Goal: Task Accomplishment & Management: Complete application form

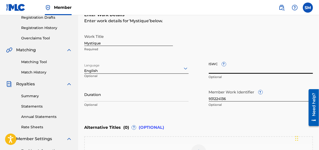
click at [112, 41] on input "Mystique" at bounding box center [128, 39] width 89 height 14
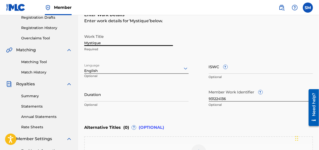
click at [112, 41] on input "Mystique" at bounding box center [128, 39] width 89 height 14
click at [112, 43] on input "Mystique" at bounding box center [128, 39] width 89 height 14
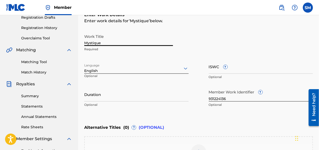
click at [112, 43] on input "Mystique" at bounding box center [128, 39] width 89 height 14
type input "Mystique"
click at [130, 98] on input "Duration" at bounding box center [136, 94] width 105 height 14
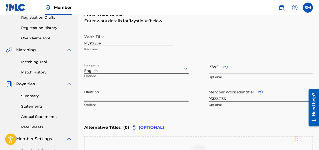
click at [130, 98] on input "Duration" at bounding box center [136, 94] width 105 height 14
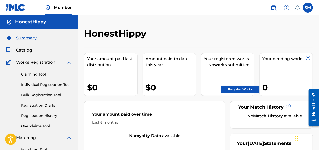
click at [230, 90] on link "Register Works" at bounding box center [240, 90] width 39 height 8
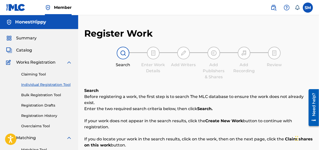
scroll to position [131, 0]
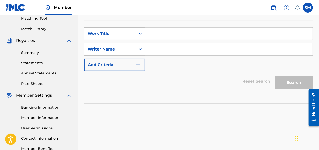
click at [129, 61] on button "Add Criteria" at bounding box center [114, 65] width 61 height 13
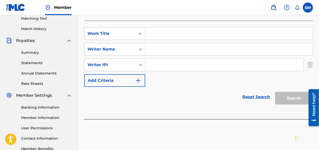
click at [312, 59] on img "Search Form" at bounding box center [311, 65] width 6 height 13
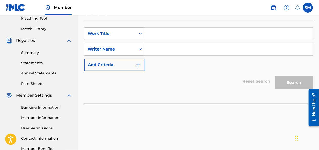
scroll to position [0, 0]
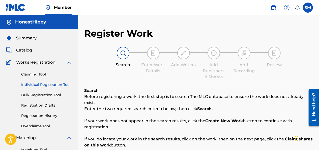
drag, startPoint x: 155, startPoint y: 60, endPoint x: 149, endPoint y: 56, distance: 6.9
click at [149, 56] on div at bounding box center [153, 53] width 13 height 13
drag, startPoint x: 319, startPoint y: 64, endPoint x: 322, endPoint y: 81, distance: 18.0
click at [319, 81] on html "Accessibility Screen-Reader Guide, Feedback, and Issue Reporting | New window M…" at bounding box center [159, 75] width 319 height 150
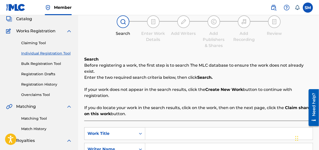
scroll to position [33, 0]
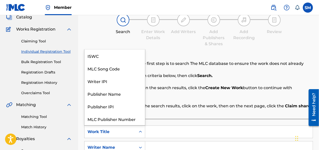
click at [125, 129] on div "Work Title" at bounding box center [110, 132] width 45 height 6
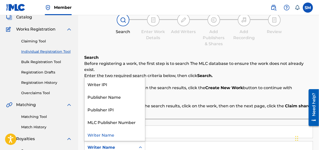
click at [120, 144] on div "Writer Name" at bounding box center [110, 147] width 45 height 6
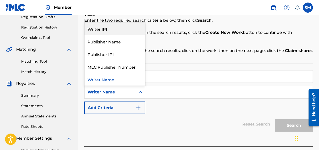
scroll to position [113, 0]
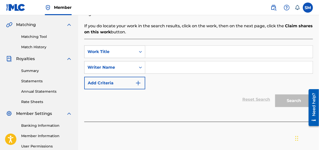
click at [167, 64] on input "Search Form" at bounding box center [229, 67] width 168 height 12
click at [157, 48] on input "Search Form" at bounding box center [229, 52] width 168 height 12
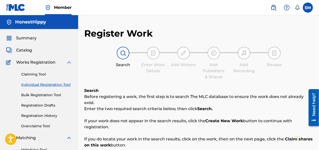
scroll to position [131, 0]
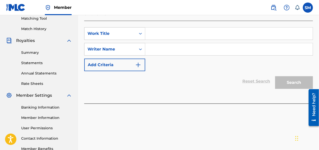
click at [318, 51] on div "Register Work Search Enter Work Details Add Writers Add Publishers & Shares Add…" at bounding box center [198, 27] width 241 height 261
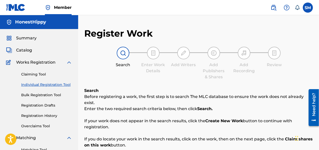
drag, startPoint x: 319, startPoint y: 49, endPoint x: 322, endPoint y: 70, distance: 21.9
click at [319, 70] on html "Accessibility Screen-Reader Guide, Feedback, and Issue Reporting | New window M…" at bounding box center [159, 75] width 319 height 150
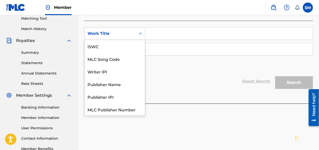
scroll to position [13, 0]
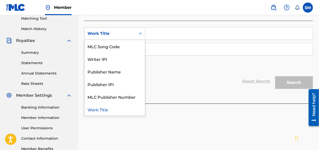
drag, startPoint x: 112, startPoint y: 30, endPoint x: 102, endPoint y: 51, distance: 23.6
click at [102, 53] on div "Writer IPI" at bounding box center [115, 59] width 61 height 13
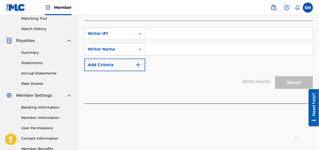
click at [174, 30] on input "Search Form" at bounding box center [229, 34] width 168 height 12
type input "#857368295"
click at [155, 43] on input "Search Form" at bounding box center [229, 49] width 168 height 12
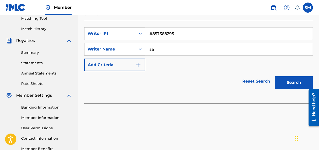
type input "s"
type input "[PERSON_NAME]"
click at [290, 81] on button "Search" at bounding box center [294, 82] width 38 height 13
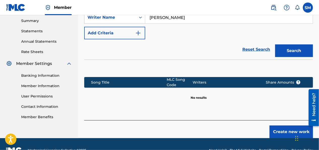
scroll to position [169, 0]
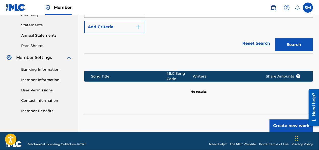
click at [282, 122] on button "Create new work" at bounding box center [291, 125] width 43 height 13
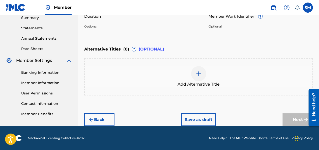
scroll to position [35, 0]
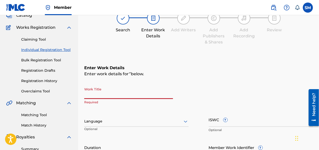
click at [106, 95] on input "Work Title" at bounding box center [128, 92] width 89 height 14
click at [120, 97] on input "Work Title" at bounding box center [128, 92] width 89 height 14
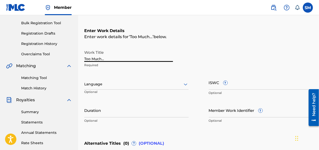
scroll to position [72, 0]
type input "T"
type input "Wrong Place..."
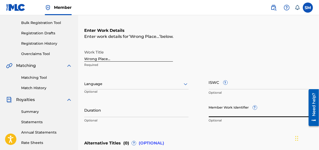
click at [209, 114] on div "Work Title Wrong Place... Required Language Optional ISWC ? Optional Duration O…" at bounding box center [198, 86] width 229 height 78
click at [225, 115] on input "Member Work Identifier ?" at bounding box center [261, 110] width 105 height 14
paste input "931120601"
type input "931120601"
type input "s"
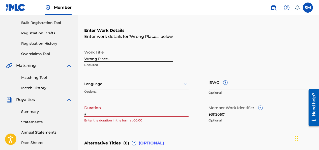
click at [125, 115] on input "s" at bounding box center [136, 110] width 105 height 14
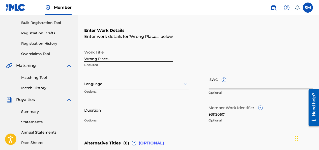
click at [248, 83] on input "ISWC ?" at bounding box center [261, 82] width 105 height 14
click at [224, 85] on input "ISWC ?" at bounding box center [261, 82] width 105 height 14
paste input "T3338193430"
type input "T3338193430"
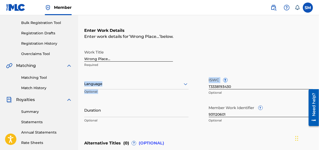
drag, startPoint x: 319, startPoint y: 64, endPoint x: 321, endPoint y: 74, distance: 10.3
click at [319, 74] on html "Accessibility Screen-Reader Guide, Feedback, and Issue Reporting | New window M…" at bounding box center [159, 3] width 319 height 150
drag, startPoint x: 321, startPoint y: 74, endPoint x: 274, endPoint y: 71, distance: 47.0
click at [274, 71] on div "Work Title Wrong Place... Required Language Optional ISWC ? T3338193430 Optiona…" at bounding box center [198, 86] width 229 height 78
click at [233, 55] on div "Work Title Wrong Place... Required" at bounding box center [198, 58] width 229 height 23
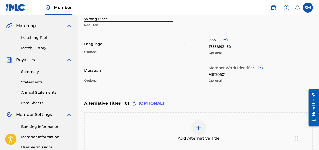
scroll to position [116, 0]
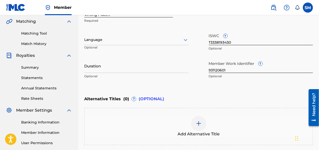
click at [105, 70] on input "Duration" at bounding box center [136, 66] width 105 height 14
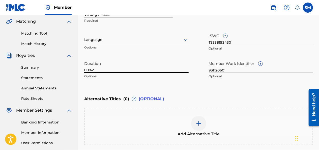
type input "00:42"
click at [114, 84] on div "Enter Work Details Enter work details for ‘ Wrong Place... ’ below. Work Title …" at bounding box center [198, 32] width 229 height 122
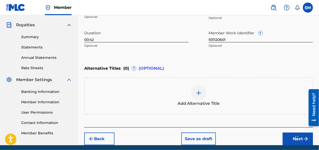
scroll to position [166, 0]
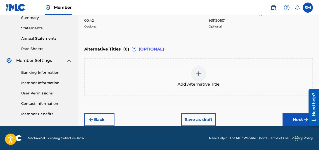
click at [292, 121] on button "Next" at bounding box center [298, 119] width 30 height 13
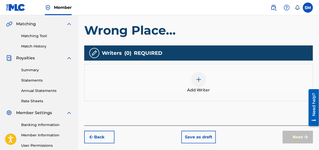
scroll to position [116, 0]
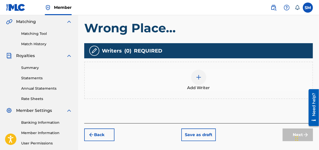
click at [199, 80] on div at bounding box center [198, 77] width 15 height 15
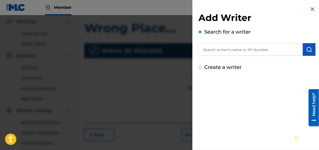
click at [233, 50] on input "text" at bounding box center [251, 49] width 105 height 13
click at [226, 53] on input "text" at bounding box center [251, 49] width 105 height 13
click at [230, 50] on input "text" at bounding box center [251, 49] width 105 height 13
paste input "#857368295"
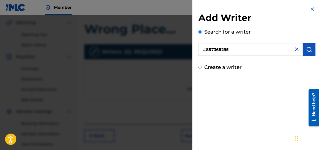
click at [309, 49] on img "submit" at bounding box center [309, 49] width 6 height 6
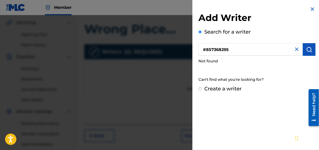
click at [207, 51] on input "#857368295" at bounding box center [251, 49] width 105 height 13
click at [207, 50] on input "#857368295" at bounding box center [251, 49] width 105 height 13
click at [206, 49] on input "#857368295" at bounding box center [251, 49] width 105 height 13
type input "857368295"
click at [311, 49] on img "submit" at bounding box center [309, 49] width 6 height 6
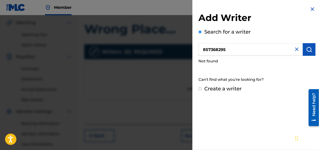
click at [200, 88] on input "Create a writer" at bounding box center [200, 88] width 3 height 3
radio input "false"
radio input "true"
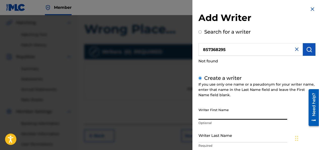
click at [236, 115] on input "Writer First Name" at bounding box center [243, 112] width 89 height 14
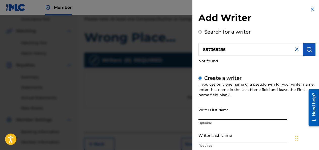
scroll to position [108, 0]
type input "S"
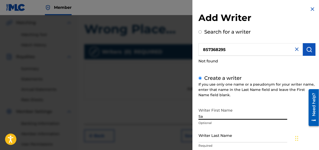
type input "S"
type input "Honest"
click at [218, 142] on input "Writer Last Name" at bounding box center [243, 135] width 89 height 14
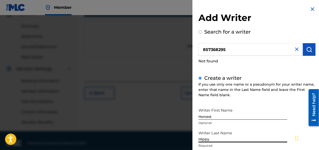
scroll to position [163, 0]
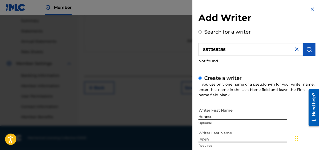
type input "Hippy"
click at [296, 74] on div "Create a writer If you use only one name or a pseudonym for your writer name, e…" at bounding box center [257, 145] width 117 height 142
click at [221, 129] on input "Hippy" at bounding box center [243, 135] width 89 height 14
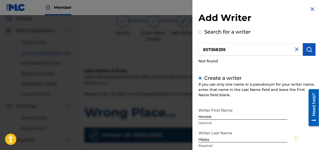
click at [297, 142] on div "Chat Widget" at bounding box center [306, 138] width 25 height 24
click at [298, 138] on div "Chat Widget" at bounding box center [306, 138] width 25 height 24
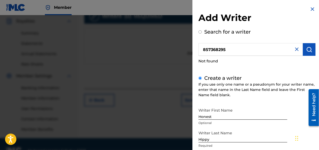
scroll to position [153, 0]
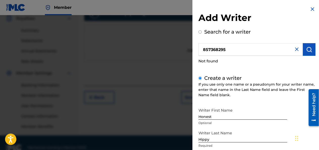
click at [308, 50] on img "submit" at bounding box center [309, 49] width 6 height 6
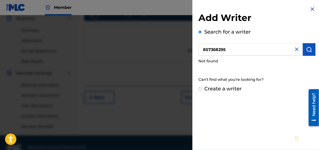
click at [201, 89] on input "Create a writer" at bounding box center [200, 88] width 3 height 3
radio input "false"
radio input "true"
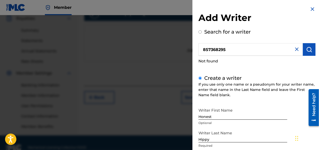
click at [310, 10] on img at bounding box center [313, 9] width 6 height 6
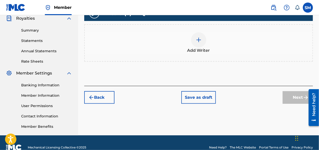
click at [202, 44] on div at bounding box center [198, 39] width 15 height 15
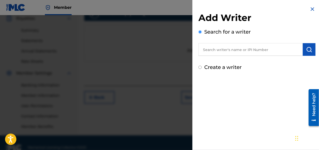
click at [173, 57] on div at bounding box center [159, 90] width 319 height 150
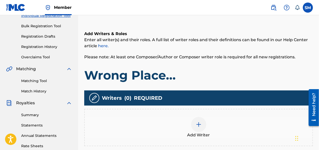
scroll to position [62, 0]
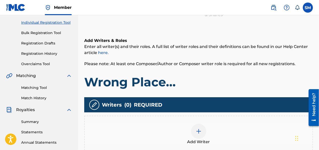
click at [195, 134] on div at bounding box center [198, 131] width 15 height 15
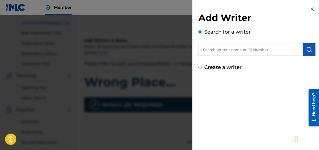
click at [201, 68] on input "Create a writer" at bounding box center [200, 67] width 3 height 3
radio input "false"
radio input "true"
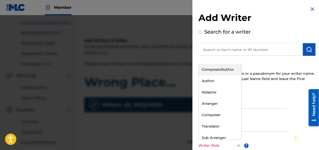
click at [217, 144] on div at bounding box center [220, 145] width 43 height 6
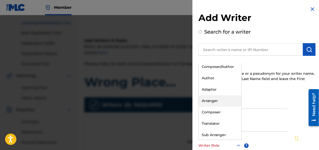
scroll to position [0, 0]
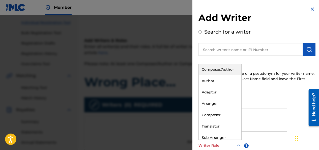
click at [218, 70] on div "Composer/Author" at bounding box center [220, 69] width 43 height 11
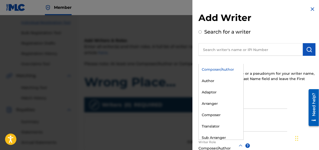
click at [255, 120] on input "Writer Last Name" at bounding box center [243, 124] width 89 height 14
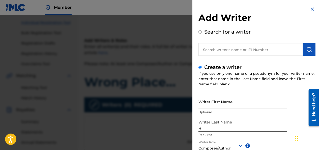
click at [254, 118] on input "H" at bounding box center [243, 124] width 89 height 14
type input "Hippy"
click at [249, 105] on input "Writer First Name" at bounding box center [243, 101] width 89 height 14
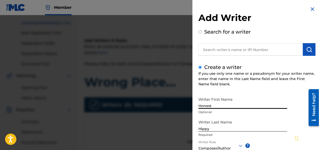
type input "Honest"
click at [241, 145] on icon at bounding box center [241, 146] width 6 height 6
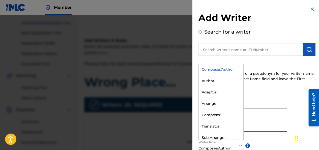
click at [241, 145] on icon at bounding box center [241, 146] width 6 height 6
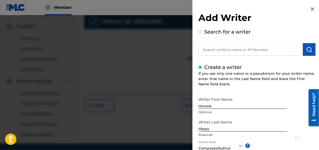
scroll to position [62, 0]
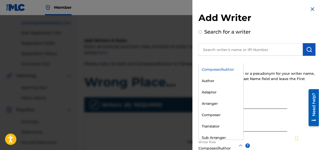
click at [224, 69] on div "Composer/Author" at bounding box center [221, 69] width 45 height 11
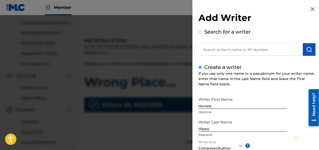
click at [287, 144] on div "Writer First Name Honest Optional Writer Last Name Hippy Required Writer Role C…" at bounding box center [257, 149] width 117 height 111
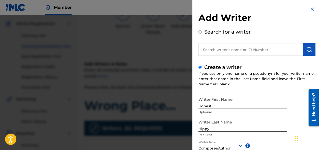
scroll to position [39, 0]
click at [287, 87] on div "Create a writer If you use only one name or a pseudonym for your writer name, e…" at bounding box center [257, 134] width 117 height 142
click at [288, 88] on div "Create a writer If you use only one name or a pseudonym for your writer name, e…" at bounding box center [257, 134] width 117 height 142
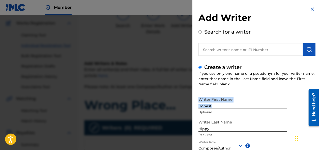
drag, startPoint x: 288, startPoint y: 88, endPoint x: 293, endPoint y: 93, distance: 7.0
click at [293, 93] on div "Create a writer If you use only one name or a pseudonym for your writer name, e…" at bounding box center [257, 134] width 117 height 142
click at [305, 92] on div "Create a writer If you use only one name or a pseudonym for your writer name, e…" at bounding box center [257, 134] width 117 height 142
click at [318, 83] on div "Add Writer Search for a writer Create a writer If you use only one name or a ps…" at bounding box center [257, 109] width 129 height 219
click at [318, 86] on div "Add Writer Search for a writer Create a writer If you use only one name or a ps…" at bounding box center [257, 109] width 129 height 219
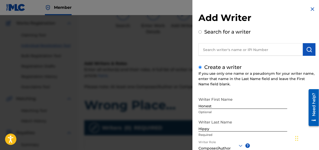
click at [318, 87] on div "Add Writer Search for a writer Create a writer If you use only one name or a ps…" at bounding box center [257, 109] width 129 height 219
click at [296, 143] on div "Chat Widget" at bounding box center [306, 138] width 25 height 24
click at [295, 140] on div "Chat Widget" at bounding box center [304, 138] width 25 height 24
drag, startPoint x: 295, startPoint y: 140, endPoint x: 0, endPoint y: 38, distance: 312.2
click at [0, 38] on html "Accessibility Screen-Reader Guide, Feedback, and Issue Reporting | New window M…" at bounding box center [159, 36] width 319 height 150
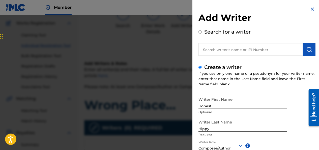
drag, startPoint x: 314, startPoint y: 115, endPoint x: 293, endPoint y: 119, distance: 20.8
click html "Need help? Resource Center Help Get the help you need from our knowledge base N…"
drag, startPoint x: 302, startPoint y: 126, endPoint x: 293, endPoint y: 122, distance: 9.9
click at [293, 122] on div "Writer First Name Honest Optional Writer Last Name Hippy Required Writer Role C…" at bounding box center [257, 149] width 117 height 111
click at [299, 142] on div "Writer First Name Honest Optional Writer Last Name Hippy Required Writer Role C…" at bounding box center [257, 149] width 117 height 111
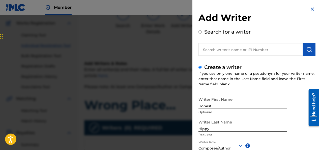
click at [298, 135] on div "Writer First Name Honest Optional Writer Last Name Hippy Required Writer Role C…" at bounding box center [257, 149] width 117 height 111
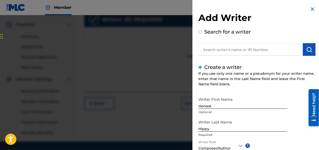
scroll to position [147, 0]
click at [289, 137] on div "Writer First Name Honest Optional Writer Last Name Hippy Required Writer Role C…" at bounding box center [257, 149] width 117 height 111
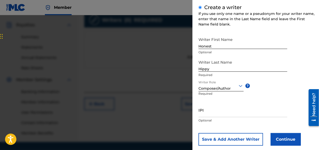
scroll to position [61, 0]
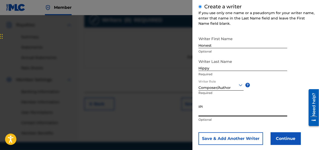
click at [216, 109] on input "IPI" at bounding box center [243, 109] width 89 height 14
paste input "#857368295"
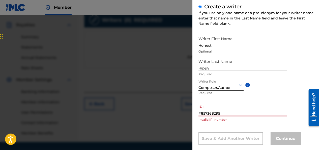
click at [202, 114] on input "#857368295" at bounding box center [243, 109] width 89 height 14
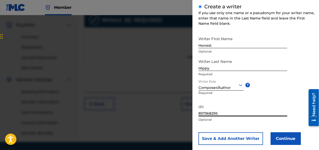
scroll to position [163, 0]
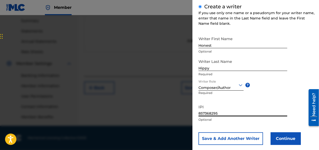
type input "857368295"
click at [284, 141] on button "Continue" at bounding box center [286, 138] width 30 height 13
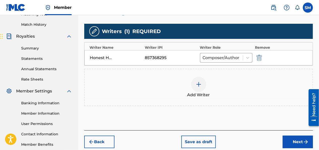
scroll to position [135, 0]
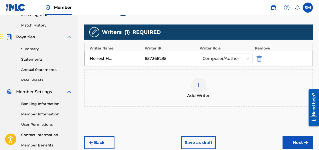
click at [292, 141] on button "Next" at bounding box center [298, 142] width 30 height 13
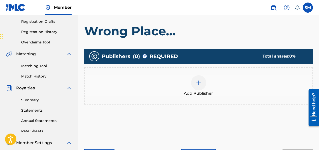
scroll to position [118, 0]
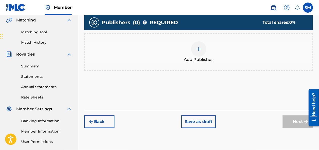
click at [201, 53] on div at bounding box center [198, 48] width 15 height 15
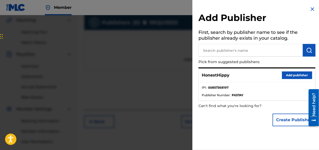
click at [221, 55] on input "text" at bounding box center [251, 50] width 105 height 13
type input "u"
click at [287, 76] on button "Add publisher" at bounding box center [297, 75] width 30 height 8
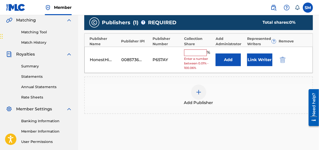
click at [193, 52] on input "text" at bounding box center [195, 52] width 23 height 7
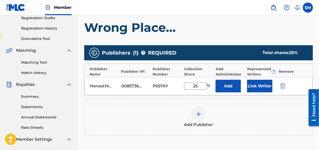
scroll to position [90, 0]
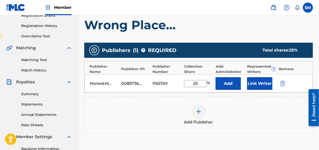
type input "2"
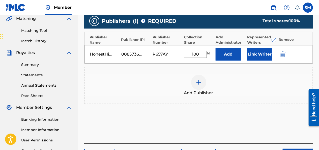
scroll to position [118, 0]
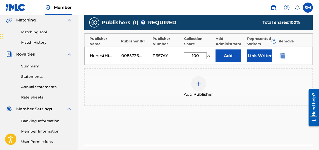
type input "100"
click at [178, 137] on div "Add Publishers & Shares Enter your publisher(s)/administrator(s). Wrong Place..…" at bounding box center [198, 57] width 229 height 175
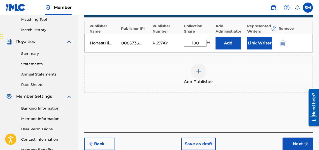
scroll to position [163, 0]
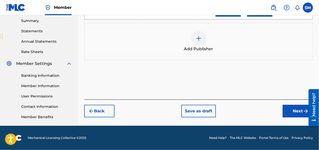
click at [293, 109] on button "Next" at bounding box center [298, 111] width 30 height 13
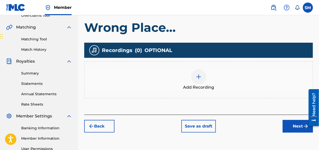
scroll to position [107, 0]
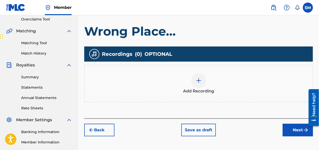
click at [199, 87] on div at bounding box center [198, 80] width 15 height 15
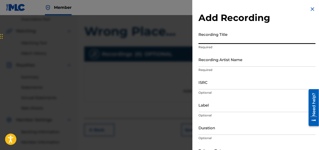
click at [209, 42] on input "Recording Title" at bounding box center [257, 37] width 117 height 14
type input "E"
type input "Wrong Place..."
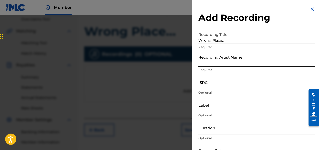
click at [241, 63] on input "Recording Artist Name" at bounding box center [257, 59] width 117 height 14
type input "HonestHippy"
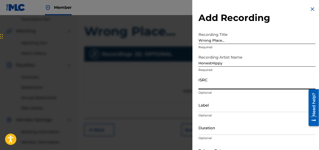
click at [199, 82] on input "ISRC" at bounding box center [257, 82] width 117 height 14
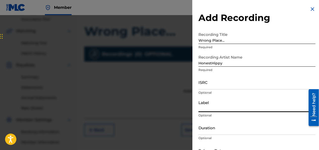
click at [209, 106] on input "Label" at bounding box center [257, 105] width 117 height 14
click at [209, 107] on input "Label" at bounding box center [257, 105] width 117 height 14
paste input "1795162 Records DK"
type input "1795162 Records DK"
click at [213, 87] on input "ISRC" at bounding box center [257, 82] width 117 height 14
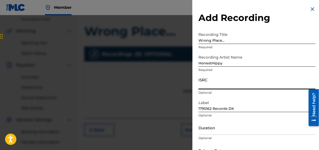
drag, startPoint x: 228, startPoint y: 79, endPoint x: 227, endPoint y: 76, distance: 3.2
click at [228, 80] on input "ISRC" at bounding box center [257, 82] width 117 height 14
click at [226, 81] on input "ISRC" at bounding box center [257, 82] width 117 height 14
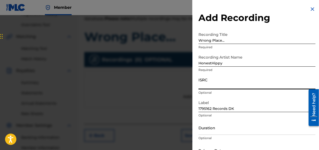
scroll to position [102, 0]
paste input "ZTB82566862"
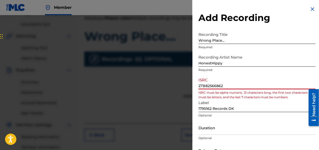
click at [199, 85] on input "ZTB82566862" at bounding box center [257, 82] width 117 height 14
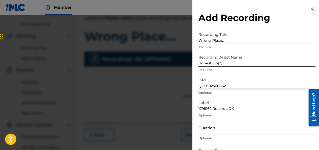
type input "QZTB82566862"
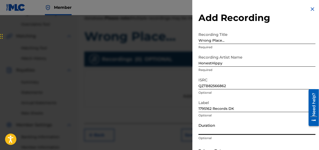
click at [241, 132] on input "Duration" at bounding box center [257, 127] width 117 height 14
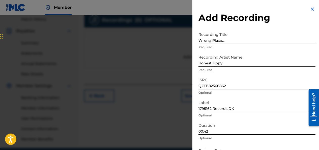
scroll to position [140, 0]
click at [293, 122] on input "00:42" at bounding box center [257, 127] width 117 height 14
type input "00:42"
click at [296, 142] on div "Duration 00:42 Optional" at bounding box center [257, 131] width 117 height 23
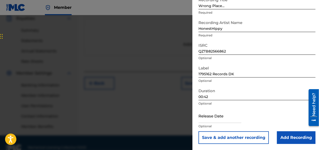
scroll to position [163, 0]
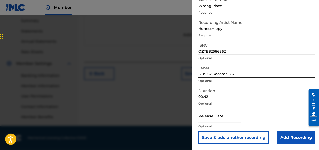
click at [236, 120] on input "text" at bounding box center [220, 116] width 43 height 14
select select "7"
select select "2025"
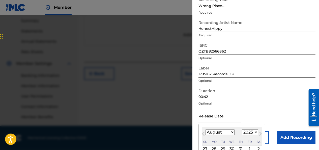
click at [224, 133] on select "January February March April May June July August September October November De…" at bounding box center [220, 132] width 29 height 6
select select "5"
click at [206, 129] on select "January February March April May June July August September October November De…" at bounding box center [220, 132] width 29 height 6
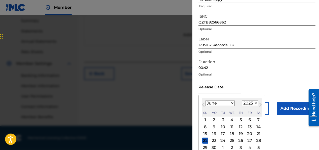
scroll to position [74, 0]
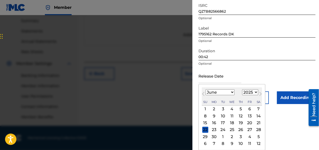
click at [214, 128] on div "23" at bounding box center [214, 130] width 6 height 6
type input "[DATE]"
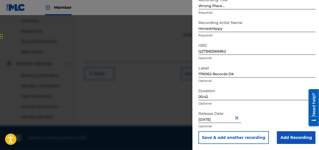
click at [285, 137] on input "Add Recording" at bounding box center [296, 137] width 39 height 13
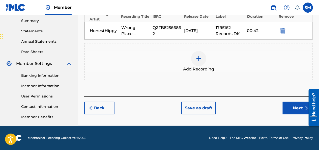
click at [295, 105] on button "Next" at bounding box center [298, 108] width 30 height 13
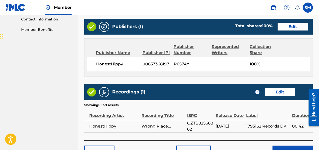
scroll to position [282, 0]
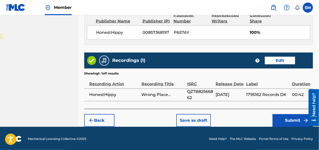
click at [289, 120] on button "Submit" at bounding box center [293, 120] width 40 height 13
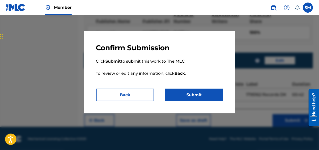
click at [175, 95] on button "Submit" at bounding box center [194, 95] width 58 height 13
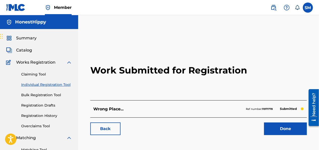
click at [279, 126] on link "Done" at bounding box center [285, 128] width 43 height 13
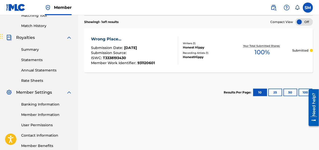
scroll to position [3, 0]
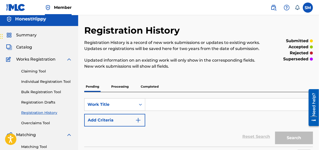
click at [119, 122] on button "Add Criteria" at bounding box center [114, 120] width 61 height 13
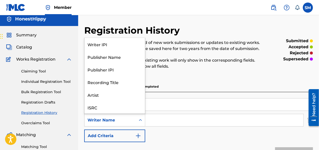
click at [123, 123] on div "Writer Name" at bounding box center [110, 120] width 45 height 6
click at [179, 117] on input "Search Form" at bounding box center [224, 120] width 158 height 12
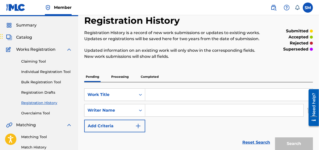
scroll to position [23, 0]
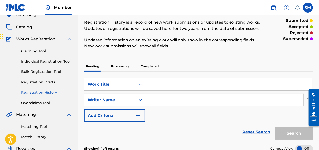
click at [164, 88] on input "Search Form" at bounding box center [229, 84] width 168 height 12
type input "j"
click at [157, 80] on input "Search Form" at bounding box center [229, 84] width 168 height 12
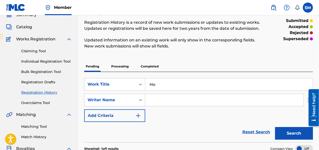
type input "H"
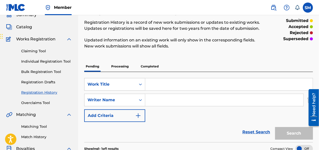
click at [176, 101] on input "Search Form" at bounding box center [224, 100] width 158 height 12
type input "HonestHippy"
click at [193, 89] on input "Search Form" at bounding box center [229, 84] width 168 height 12
click at [157, 86] on input "Search Form" at bounding box center [229, 84] width 168 height 12
click at [177, 86] on input "Search Form" at bounding box center [229, 84] width 168 height 12
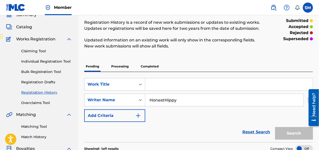
paste input "931224054"
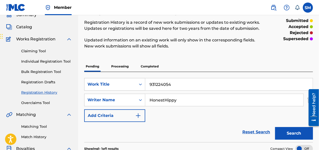
type input "931224054"
click at [291, 131] on button "Search" at bounding box center [294, 133] width 38 height 13
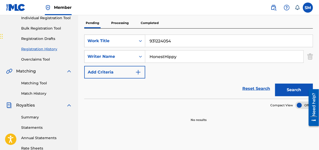
scroll to position [66, 0]
click at [279, 89] on button "Search" at bounding box center [294, 90] width 38 height 13
click at [270, 44] on input "931224054" at bounding box center [229, 41] width 168 height 12
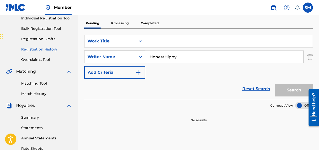
type input "t"
click at [270, 44] on input "T" at bounding box center [229, 41] width 168 height 12
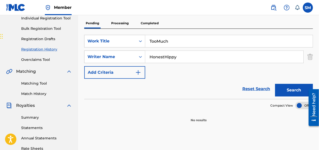
type input "TooMuch"
click at [293, 87] on button "Search" at bounding box center [294, 90] width 38 height 13
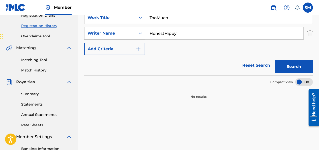
scroll to position [82, 0]
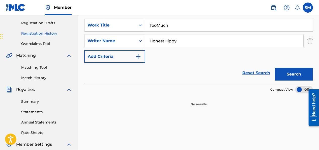
click at [257, 76] on link "Reset Search" at bounding box center [256, 72] width 33 height 11
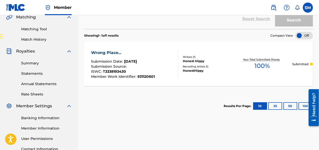
scroll to position [0, 0]
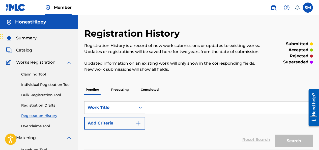
click at [121, 90] on p "Processing" at bounding box center [120, 89] width 20 height 11
click at [150, 90] on p "Completed" at bounding box center [149, 89] width 21 height 11
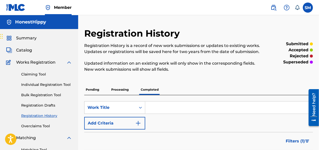
click at [126, 86] on p "Processing" at bounding box center [120, 89] width 20 height 11
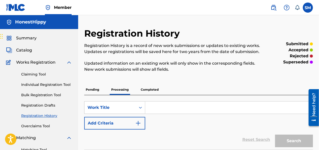
scroll to position [131, 0]
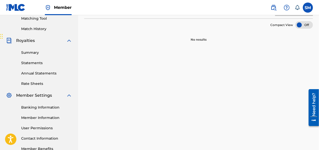
click at [319, 45] on div "Registration History Registration History is a record of new work submissions o…" at bounding box center [198, 27] width 241 height 261
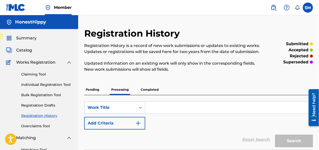
click at [90, 90] on p "Pending" at bounding box center [92, 89] width 16 height 11
click at [116, 88] on p "Processing" at bounding box center [120, 89] width 20 height 11
click at [149, 92] on p "Completed" at bounding box center [149, 89] width 21 height 11
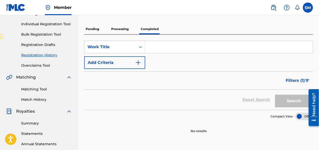
scroll to position [55, 0]
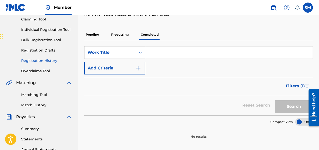
click at [114, 35] on p "Processing" at bounding box center [120, 34] width 20 height 11
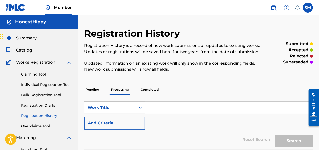
click at [109, 89] on div "Pending Processing Completed" at bounding box center [198, 89] width 229 height 11
click at [93, 90] on p "Pending" at bounding box center [92, 89] width 16 height 11
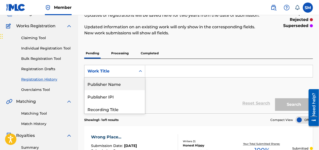
scroll to position [40, 0]
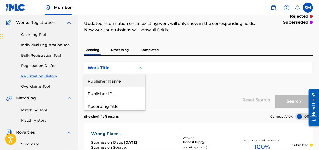
click at [135, 74] on div "8 results available. Use Up and Down to choose options, press Enter to select t…" at bounding box center [114, 68] width 61 height 13
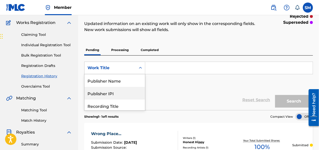
click at [115, 91] on div "Publisher IPI" at bounding box center [115, 93] width 61 height 13
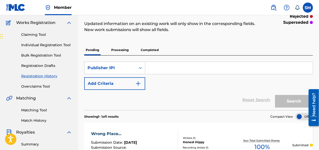
click at [151, 68] on input "Search Form" at bounding box center [229, 68] width 168 height 12
type input "#857368295"
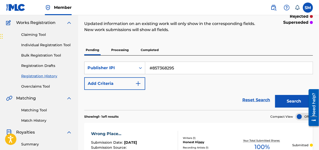
click at [282, 99] on button "Search" at bounding box center [294, 101] width 38 height 13
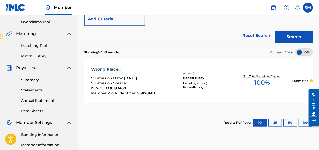
scroll to position [106, 0]
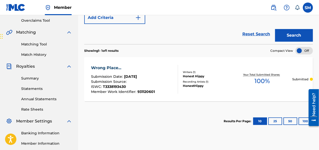
click at [213, 69] on div "Wrong Place... Submission Date : [DATE] Submission Source : ISWC : T3338193430 …" at bounding box center [198, 79] width 229 height 44
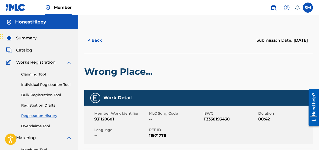
click at [307, 5] on label at bounding box center [308, 8] width 10 height 10
click at [308, 8] on input "SM [PERSON_NAME] [EMAIL_ADDRESS][DOMAIN_NAME] Notification Preferences Profile …" at bounding box center [308, 8] width 0 height 0
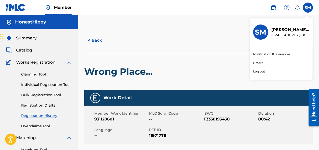
click at [261, 36] on div "SM" at bounding box center [260, 31] width 15 height 15
click at [308, 8] on input "SM [PERSON_NAME] [EMAIL_ADDRESS][DOMAIN_NAME] Notification Preferences Profile …" at bounding box center [308, 8] width 0 height 0
click at [264, 30] on h3 "SM" at bounding box center [260, 32] width 11 height 9
click at [308, 8] on input "SM [PERSON_NAME] [EMAIL_ADDRESS][DOMAIN_NAME] Notification Preferences Profile …" at bounding box center [308, 8] width 0 height 0
click at [261, 62] on link "Profile" at bounding box center [258, 63] width 10 height 5
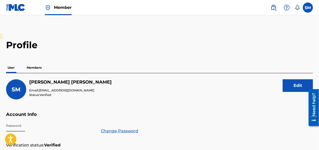
click at [32, 71] on p "Members" at bounding box center [34, 67] width 18 height 11
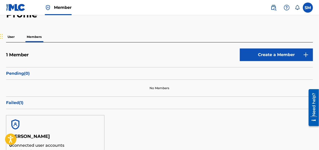
scroll to position [10, 0]
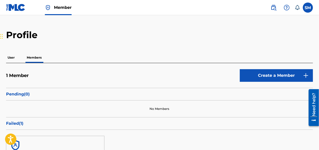
click at [306, 9] on label at bounding box center [308, 8] width 10 height 10
click at [308, 8] on input "SM [PERSON_NAME] [EMAIL_ADDRESS][DOMAIN_NAME] Notification Preferences Profile …" at bounding box center [308, 8] width 0 height 0
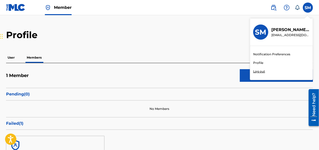
click at [272, 8] on img at bounding box center [274, 8] width 6 height 6
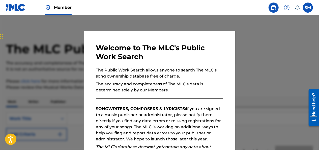
click at [271, 53] on div at bounding box center [159, 90] width 319 height 150
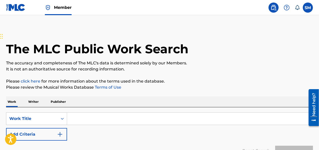
click at [18, 11] on img at bounding box center [15, 7] width 19 height 7
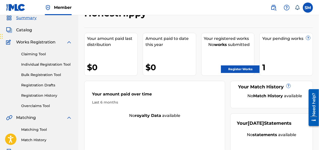
scroll to position [30, 0]
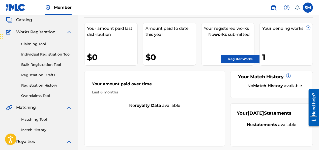
click at [236, 60] on link "Register Works" at bounding box center [240, 59] width 39 height 8
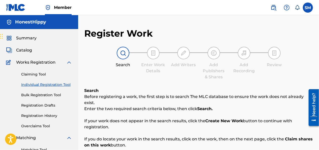
scroll to position [131, 0]
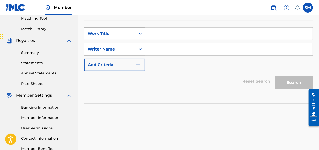
click at [123, 31] on div "Work Title" at bounding box center [110, 34] width 45 height 6
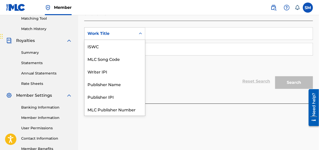
scroll to position [13, 0]
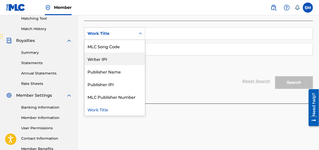
click at [118, 55] on div "Writer IPI" at bounding box center [115, 59] width 61 height 13
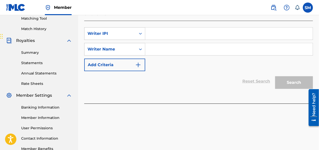
click at [158, 28] on input "Search Form" at bounding box center [229, 34] width 168 height 12
type input "#857368295"
click at [149, 43] on input "Search Form" at bounding box center [229, 49] width 168 height 12
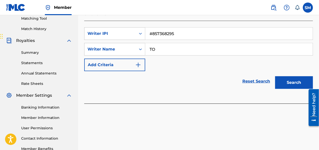
type input "T"
type input "HonestHippy"
click at [304, 76] on button "Search" at bounding box center [294, 82] width 38 height 13
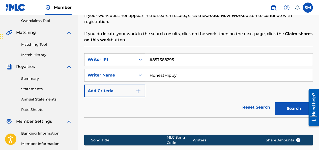
scroll to position [106, 0]
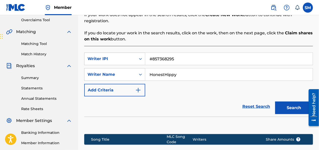
click at [177, 53] on input "#857368295" at bounding box center [229, 59] width 168 height 12
click at [176, 58] on input "#857368295" at bounding box center [229, 59] width 168 height 12
type input "#"
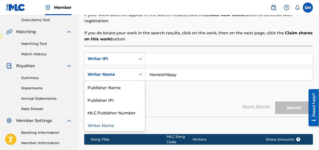
click at [133, 70] on div "Writer Name" at bounding box center [110, 75] width 51 height 10
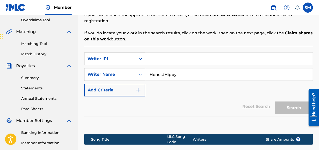
click at [163, 53] on input "Search Form" at bounding box center [229, 59] width 168 height 12
click at [152, 53] on input "Search Form" at bounding box center [229, 59] width 168 height 12
type input "#857368295"
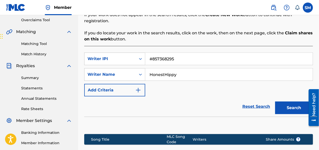
click at [283, 104] on button "Search" at bounding box center [294, 107] width 38 height 13
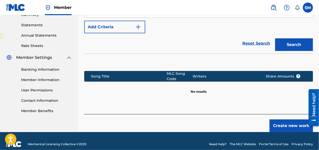
click at [282, 119] on button "Create new work" at bounding box center [291, 125] width 43 height 13
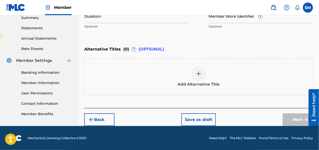
scroll to position [35, 0]
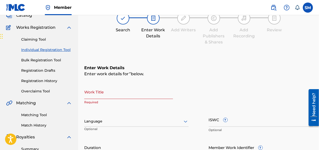
click at [98, 95] on input "Work Title" at bounding box center [128, 92] width 89 height 14
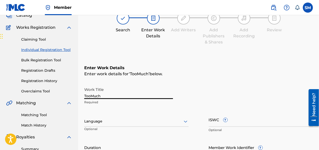
type input "TooMuch"
click at [319, 92] on div "Need help?" at bounding box center [314, 107] width 10 height 37
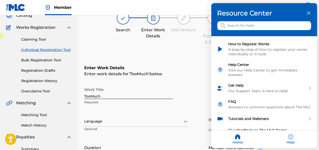
click at [319, 90] on div at bounding box center [159, 75] width 319 height 150
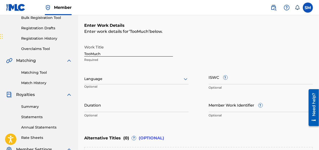
scroll to position [77, 0]
click at [220, 111] on input "Member Work Identifier ?" at bounding box center [261, 105] width 105 height 14
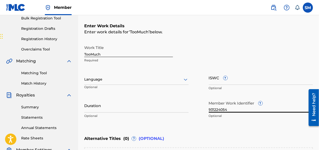
type input "931224054"
click at [128, 106] on input "Duration" at bounding box center [136, 105] width 105 height 14
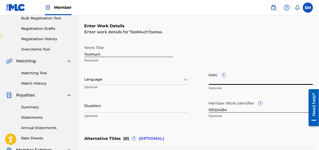
click at [213, 81] on input "ISWC ?" at bounding box center [261, 77] width 105 height 14
click at [220, 80] on input "ISWC ?" at bounding box center [261, 77] width 105 height 14
paste input "T3339478096"
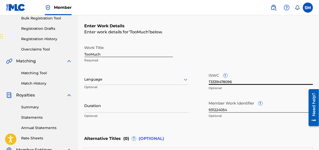
type input "T3339478096"
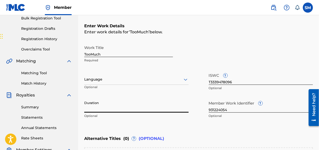
click at [112, 108] on input "Duration" at bounding box center [136, 105] width 105 height 14
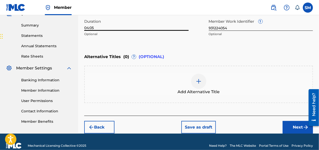
scroll to position [166, 0]
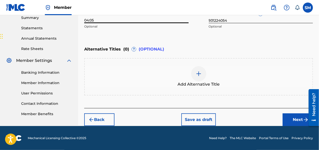
type input "04:05"
click at [284, 118] on button "Next" at bounding box center [298, 119] width 30 height 13
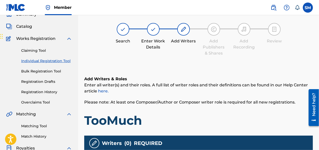
scroll to position [23, 0]
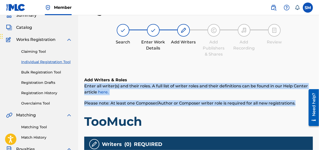
drag, startPoint x: 319, startPoint y: 65, endPoint x: 321, endPoint y: 96, distance: 31.4
click at [319, 96] on html "Accessibility Screen-Reader Guide, Feedback, and Issue Reporting | New window M…" at bounding box center [159, 52] width 319 height 150
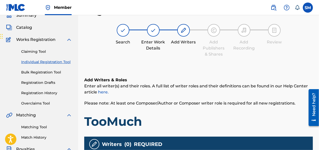
drag, startPoint x: 321, startPoint y: 96, endPoint x: 300, endPoint y: 115, distance: 27.9
click at [300, 115] on h1 "TooMuch" at bounding box center [198, 121] width 229 height 15
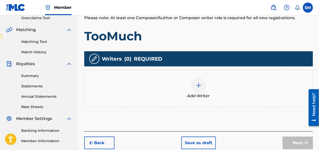
scroll to position [110, 0]
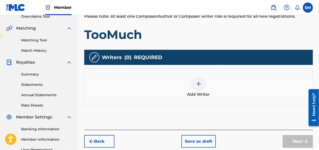
click at [196, 85] on img at bounding box center [199, 84] width 6 height 6
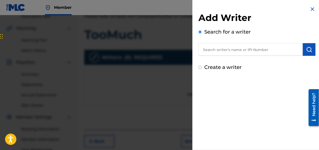
click at [224, 55] on input "text" at bounding box center [251, 49] width 105 height 13
click at [219, 49] on input "text" at bounding box center [251, 49] width 105 height 13
click at [218, 49] on input "text" at bounding box center [251, 49] width 105 height 13
drag, startPoint x: 218, startPoint y: 49, endPoint x: 212, endPoint y: 50, distance: 6.3
click at [212, 50] on input "text" at bounding box center [251, 49] width 105 height 13
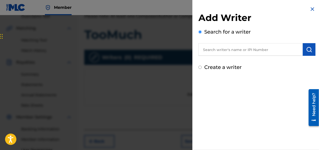
click at [212, 50] on input "text" at bounding box center [251, 49] width 105 height 13
click at [201, 67] on input "Create a writer" at bounding box center [200, 67] width 3 height 3
radio input "false"
radio input "true"
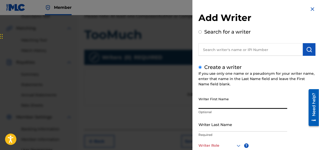
click at [215, 103] on input "Writer First Name" at bounding box center [243, 101] width 89 height 14
type input "Honest"
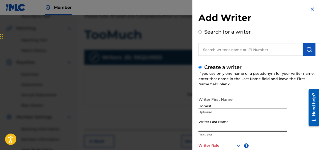
click at [210, 124] on input "Writer Last Name" at bounding box center [243, 124] width 89 height 14
type input "Hippy"
click at [294, 132] on div "Writer First Name Honest Optional Writer Last Name Hippy Required Writer Role ?…" at bounding box center [257, 149] width 117 height 111
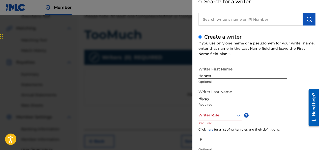
scroll to position [40, 0]
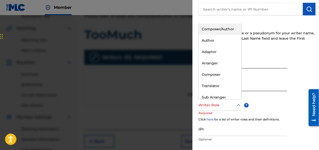
click at [224, 106] on div at bounding box center [220, 105] width 43 height 6
click at [219, 27] on div "Composer/Author" at bounding box center [220, 28] width 43 height 11
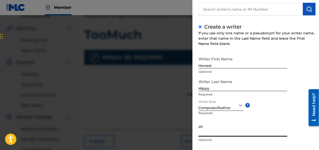
click at [217, 134] on input "IPI" at bounding box center [243, 129] width 89 height 14
drag, startPoint x: 217, startPoint y: 134, endPoint x: 205, endPoint y: 132, distance: 12.0
click at [205, 132] on input "IPI" at bounding box center [243, 129] width 89 height 14
click at [206, 131] on input "IPI" at bounding box center [243, 129] width 89 height 14
drag, startPoint x: 206, startPoint y: 131, endPoint x: 205, endPoint y: 79, distance: 52.3
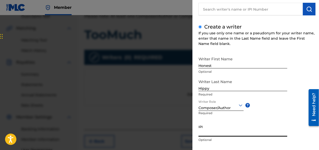
click at [205, 79] on input "Hippy" at bounding box center [243, 84] width 89 height 14
click at [211, 133] on input "IPI" at bounding box center [243, 129] width 89 height 14
paste input "857368295"
type input "857368295"
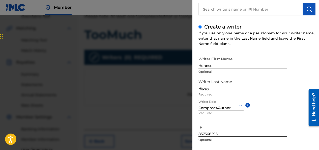
click at [292, 129] on div "Writer First Name Honest Optional Writer Last Name Hippy Required Writer Role C…" at bounding box center [257, 109] width 117 height 111
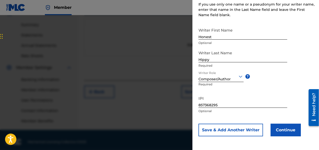
scroll to position [163, 0]
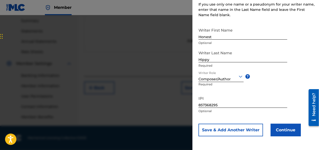
click at [284, 130] on button "Continue" at bounding box center [286, 130] width 30 height 13
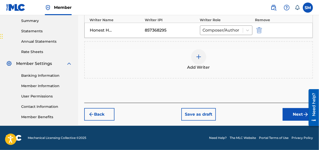
click at [299, 116] on button "Next" at bounding box center [298, 114] width 30 height 13
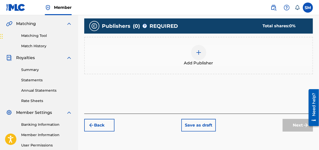
scroll to position [117, 0]
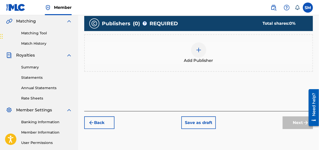
click at [199, 56] on div at bounding box center [198, 49] width 15 height 15
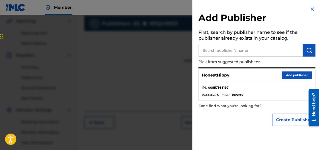
click at [288, 74] on button "Add publisher" at bounding box center [297, 75] width 30 height 8
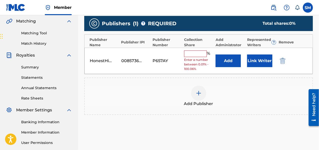
click at [280, 61] on img "submit" at bounding box center [283, 61] width 6 height 6
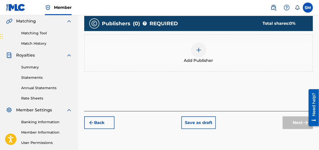
click at [199, 54] on div at bounding box center [198, 49] width 15 height 15
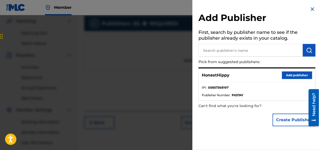
click at [230, 52] on input "text" at bounding box center [251, 50] width 105 height 13
click at [278, 121] on button "Create Publisher" at bounding box center [294, 120] width 43 height 13
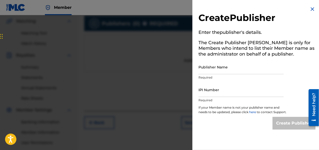
click at [198, 69] on div "Create Publisher Enter the publisher 's details. The Create Publisher button is…" at bounding box center [257, 68] width 129 height 136
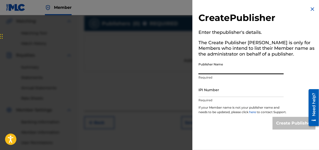
click at [206, 70] on input "Publisher Name" at bounding box center [241, 67] width 85 height 14
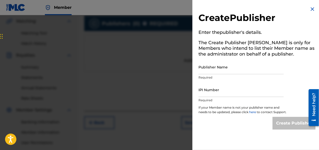
click at [313, 8] on img at bounding box center [313, 9] width 6 height 6
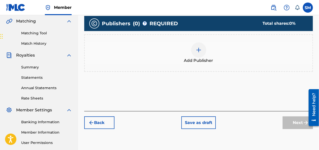
click at [197, 58] on span "Add Publisher" at bounding box center [198, 61] width 29 height 6
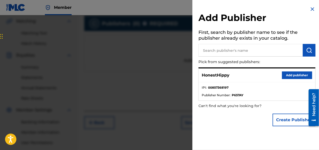
click at [289, 73] on button "Add publisher" at bounding box center [297, 75] width 30 height 8
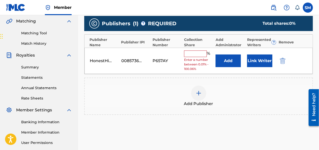
click at [232, 91] on div "Add Publisher" at bounding box center [199, 96] width 228 height 21
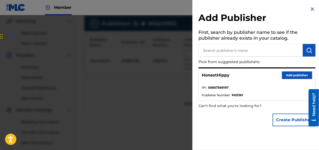
click at [164, 90] on div at bounding box center [159, 90] width 319 height 150
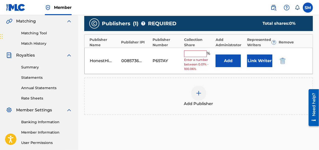
click at [188, 51] on input "text" at bounding box center [195, 53] width 23 height 7
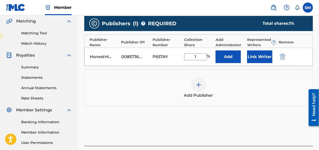
type input "100"
click at [233, 59] on button "Add" at bounding box center [228, 56] width 25 height 13
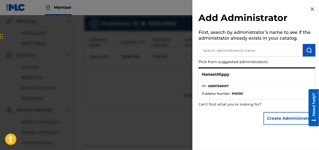
click at [169, 95] on div at bounding box center [159, 90] width 319 height 150
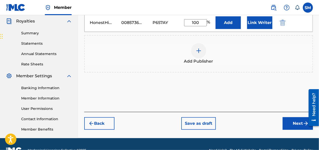
scroll to position [163, 0]
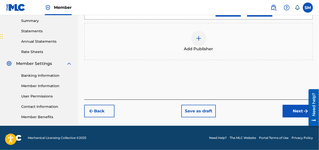
click at [301, 111] on button "Next" at bounding box center [298, 111] width 30 height 13
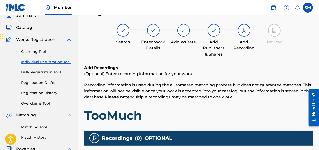
scroll to position [154, 0]
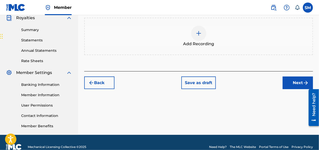
click at [191, 43] on span "Add Recording" at bounding box center [198, 44] width 31 height 6
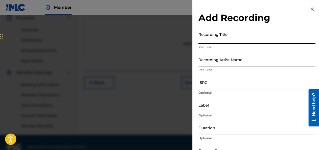
click at [210, 41] on input "Recording Title" at bounding box center [257, 37] width 117 height 14
type input "TooMuch"
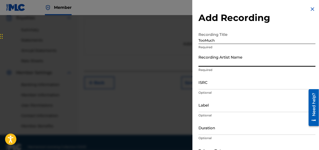
click at [216, 62] on input "Recording Artist Name" at bounding box center [257, 59] width 117 height 14
type input "HonestHippy"
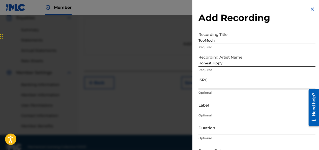
click at [200, 83] on input "ISRC" at bounding box center [257, 82] width 117 height 14
click at [217, 85] on input "ISRC" at bounding box center [257, 82] width 117 height 14
paste input "QZTB82566863"
type input "QZTB82566863"
click at [205, 109] on input "Label" at bounding box center [257, 105] width 117 height 14
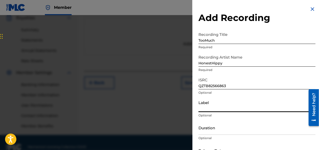
type input "1795162 Records DK"
type input "00:42"
type input "[DATE]"
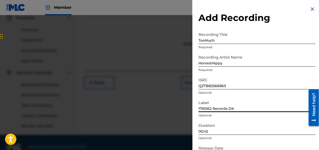
click at [224, 132] on input "00:42" at bounding box center [257, 127] width 117 height 14
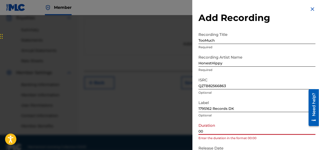
type input "0"
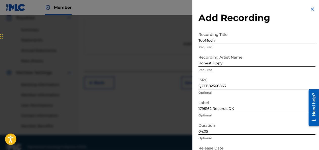
type input "04:05"
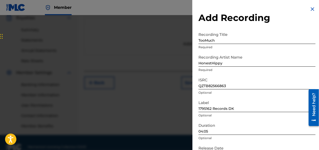
click at [288, 142] on div "Duration 04:05 Optional" at bounding box center [257, 131] width 117 height 23
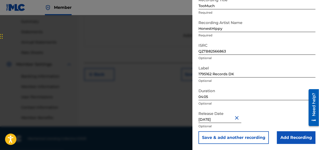
scroll to position [163, 0]
click at [294, 137] on input "Add Recording" at bounding box center [296, 137] width 39 height 13
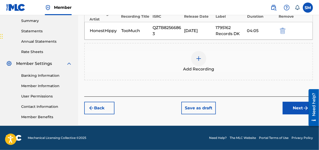
click at [290, 107] on button "Next" at bounding box center [298, 108] width 30 height 13
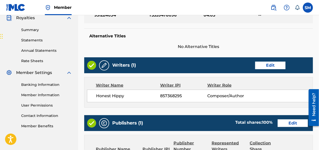
scroll to position [282, 0]
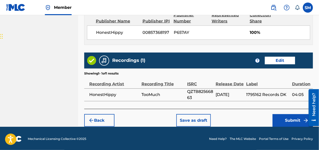
click at [289, 120] on button "Submit" at bounding box center [293, 120] width 40 height 13
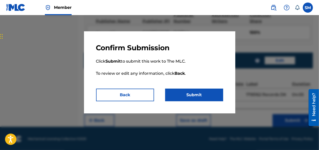
click at [191, 95] on button "Submit" at bounding box center [194, 95] width 58 height 13
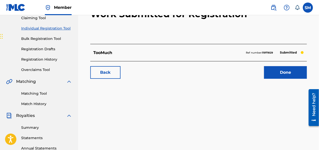
scroll to position [56, 0]
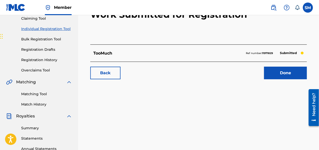
click at [296, 70] on link "Done" at bounding box center [285, 73] width 43 height 13
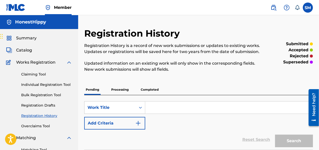
scroll to position [131, 0]
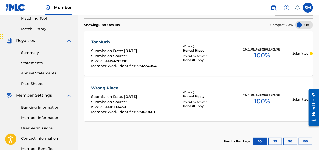
click at [309, 9] on label at bounding box center [308, 8] width 10 height 10
click at [308, 8] on input "SM [PERSON_NAME] [EMAIL_ADDRESS][DOMAIN_NAME] Notification Preferences Profile …" at bounding box center [308, 8] width 0 height 0
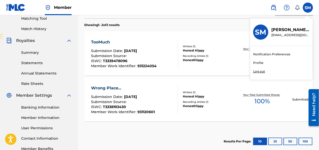
click at [257, 62] on link "Profile" at bounding box center [258, 63] width 10 height 5
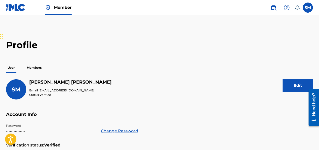
click at [37, 70] on p "Members" at bounding box center [34, 67] width 18 height 11
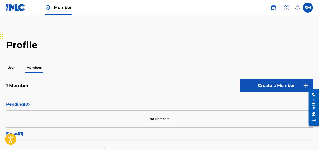
click at [13, 9] on img at bounding box center [15, 7] width 19 height 7
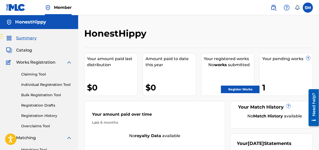
click at [230, 91] on link "Register Works" at bounding box center [240, 90] width 39 height 8
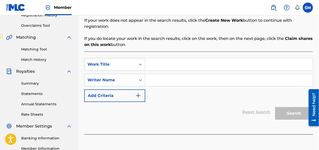
scroll to position [115, 0]
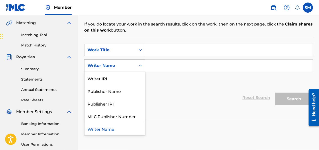
click at [134, 61] on div "Writer Name" at bounding box center [110, 66] width 51 height 10
click at [112, 75] on div "Writer IPI" at bounding box center [115, 78] width 61 height 13
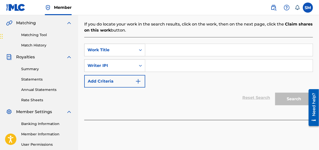
click at [163, 53] on div "SearchWithCriteriaf7d94c6f-405d-4a16-8244-c9e71003dd10 Work Title SearchWithCri…" at bounding box center [198, 66] width 229 height 44
click at [163, 61] on input "Search Form" at bounding box center [229, 66] width 168 height 12
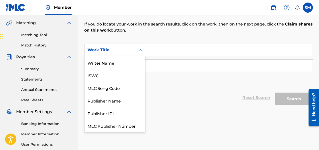
click at [133, 47] on div "Work Title" at bounding box center [110, 50] width 45 height 6
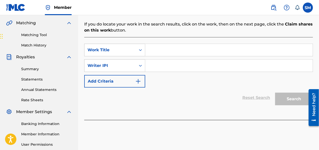
click at [162, 60] on input "Search Form" at bounding box center [229, 66] width 168 height 12
click at [154, 47] on input "Search Form" at bounding box center [229, 50] width 168 height 12
click at [161, 67] on div "SearchWithCriteriaf7d94c6f-405d-4a16-8244-c9e71003dd10 Work Title SearchWithCri…" at bounding box center [198, 66] width 229 height 44
click at [160, 62] on input "Search Form" at bounding box center [229, 66] width 168 height 12
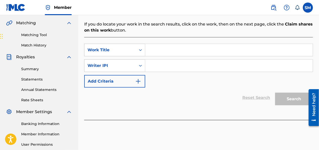
type input "8"
click at [136, 61] on div "Writer IPI" at bounding box center [110, 66] width 51 height 10
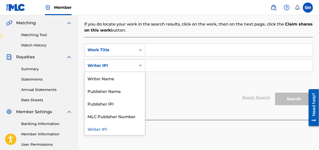
click at [192, 80] on div "SearchWithCriteriaf7d94c6f-405d-4a16-8244-c9e71003dd10 Work Title SearchWithCri…" at bounding box center [198, 66] width 229 height 44
click at [121, 63] on div "Writer IPI" at bounding box center [110, 66] width 45 height 6
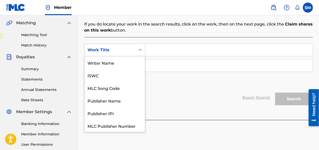
click at [118, 47] on div "Work Title" at bounding box center [110, 50] width 45 height 6
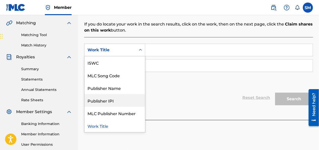
click at [98, 94] on div "Publisher IPI" at bounding box center [115, 100] width 61 height 13
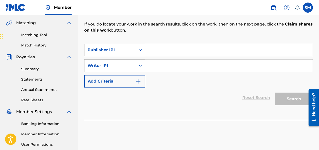
click at [172, 45] on input "Search Form" at bounding box center [229, 50] width 168 height 12
type input "#857368295"
click at [160, 60] on input "Search Form" at bounding box center [229, 66] width 168 height 12
type input "HonestHippy"
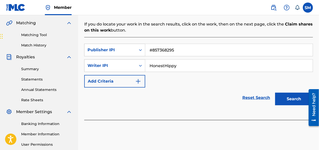
click at [300, 93] on button "Search" at bounding box center [294, 99] width 38 height 13
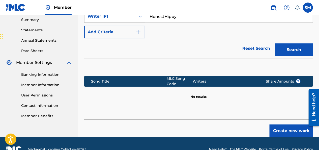
scroll to position [169, 0]
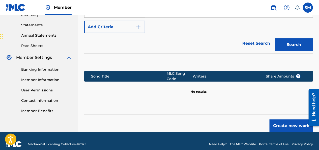
click at [289, 119] on button "Create new work" at bounding box center [291, 125] width 43 height 13
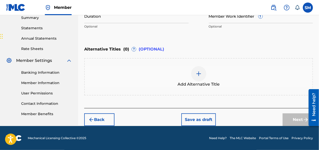
scroll to position [35, 0]
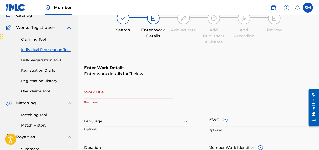
click at [123, 91] on input "Work Title" at bounding box center [128, 92] width 89 height 14
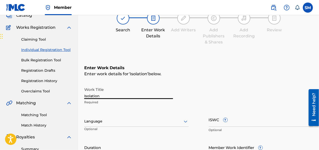
type input "Isolation"
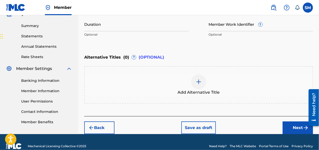
scroll to position [134, 0]
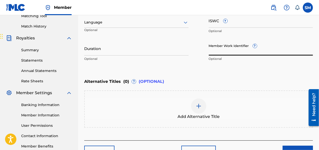
click at [262, 54] on input "Member Work Identifier ?" at bounding box center [261, 48] width 105 height 14
paste input "931224075"
type input "931224075"
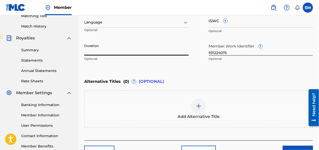
click at [126, 52] on input "Duration" at bounding box center [136, 48] width 105 height 14
type input "02:56"
click at [240, 25] on input "ISWC ?" at bounding box center [261, 20] width 105 height 14
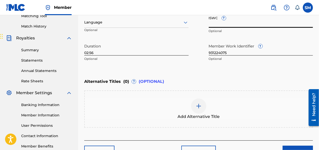
click at [234, 24] on input "ISWC ?" at bounding box center [261, 20] width 105 height 14
paste input "T3339477877"
type input "T3339477877"
click at [153, 25] on div at bounding box center [136, 22] width 105 height 6
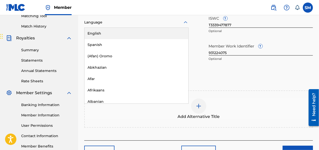
click at [146, 33] on div "English" at bounding box center [137, 33] width 104 height 11
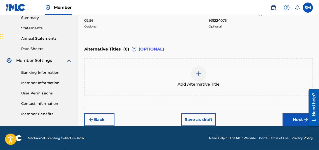
scroll to position [166, 0]
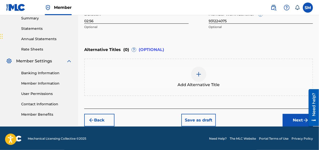
click at [288, 119] on button "Next" at bounding box center [298, 120] width 30 height 13
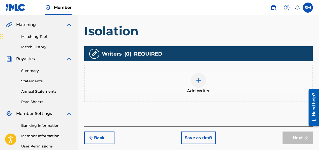
scroll to position [113, 0]
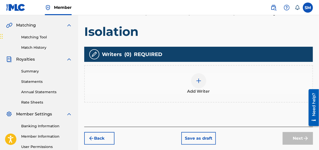
click at [204, 86] on div "Add Writer" at bounding box center [199, 83] width 228 height 21
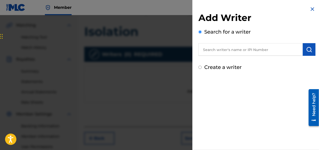
click at [217, 48] on input "text" at bounding box center [251, 49] width 105 height 13
click at [222, 55] on input "text" at bounding box center [251, 49] width 105 height 13
click at [200, 66] on input "Create a writer" at bounding box center [200, 67] width 3 height 3
radio input "false"
radio input "true"
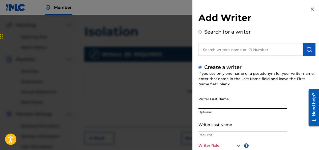
click at [210, 104] on input "Writer First Name" at bounding box center [243, 101] width 89 height 14
type input "Honest"
click at [215, 132] on div "Writer Last Name Required" at bounding box center [243, 128] width 89 height 23
click at [215, 128] on input "Writer Last Name" at bounding box center [243, 124] width 89 height 14
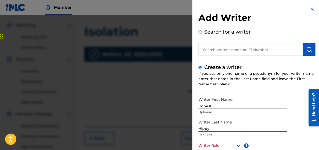
type input "Hippy"
click at [297, 133] on div "Writer First Name Honest Optional Writer Last Name Hippy Required Writer Role ?…" at bounding box center [257, 149] width 117 height 111
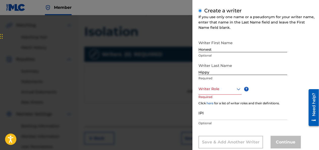
scroll to position [61, 0]
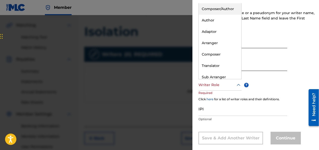
click at [217, 88] on div at bounding box center [220, 85] width 43 height 6
click at [217, 9] on div "Composer/Author" at bounding box center [220, 8] width 43 height 11
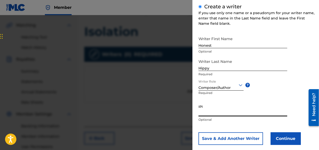
click at [221, 112] on input "IPI" at bounding box center [243, 109] width 89 height 14
drag, startPoint x: 221, startPoint y: 112, endPoint x: 207, endPoint y: 111, distance: 13.9
click at [207, 111] on input "IPI" at bounding box center [243, 109] width 89 height 14
click at [207, 112] on input "IPI" at bounding box center [243, 109] width 89 height 14
click at [207, 114] on input "IPI" at bounding box center [243, 109] width 89 height 14
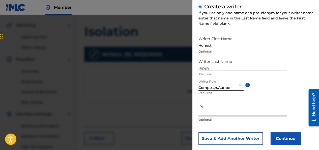
paste input "#857368295"
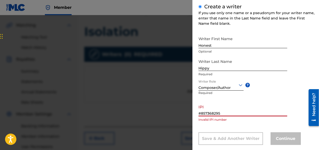
click at [202, 113] on input "#857368295" at bounding box center [243, 109] width 89 height 14
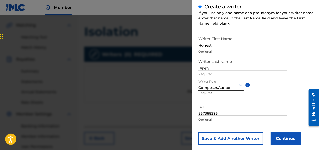
type input "857368295"
click at [293, 114] on div "Writer First Name Honest Optional Writer Last Name Hippy Required Writer Role C…" at bounding box center [257, 89] width 117 height 111
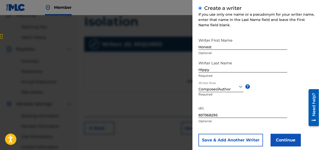
scroll to position [69, 0]
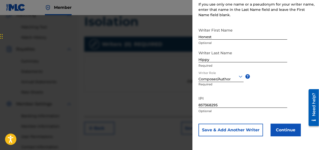
click at [281, 129] on button "Continue" at bounding box center [286, 130] width 30 height 13
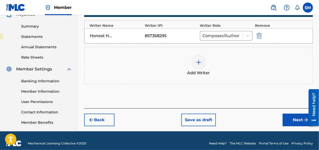
scroll to position [159, 0]
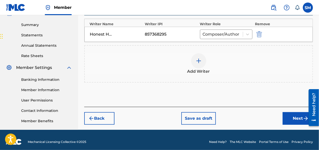
click at [292, 114] on button "Next" at bounding box center [298, 118] width 30 height 13
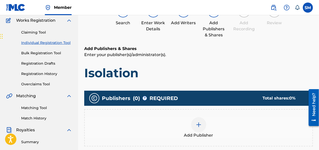
scroll to position [23, 0]
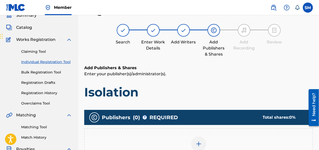
click at [196, 142] on img at bounding box center [199, 144] width 6 height 6
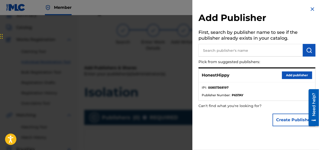
click at [293, 73] on button "Add publisher" at bounding box center [297, 75] width 30 height 8
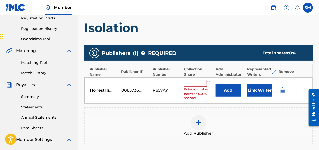
scroll to position [116, 0]
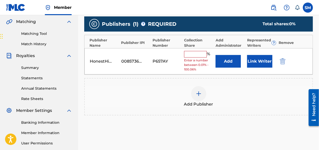
click at [202, 55] on input "text" at bounding box center [195, 54] width 23 height 7
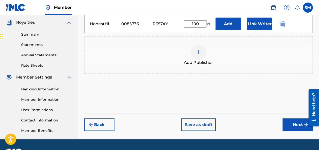
scroll to position [147, 0]
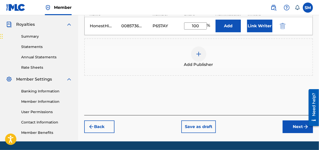
type input "100"
click at [289, 124] on button "Next" at bounding box center [298, 126] width 30 height 13
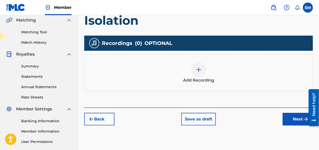
scroll to position [154, 0]
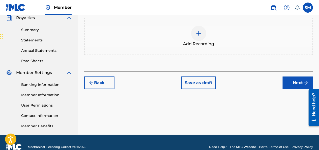
drag, startPoint x: 197, startPoint y: 35, endPoint x: 193, endPoint y: 33, distance: 4.7
click at [193, 33] on div at bounding box center [198, 33] width 15 height 15
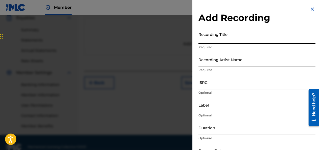
click at [212, 38] on input "Recording Title" at bounding box center [257, 37] width 117 height 14
type input "Isolation"
click at [217, 66] on input "Recording Artist Name" at bounding box center [257, 59] width 117 height 14
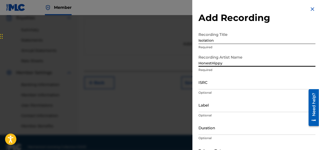
type input "HonestHippy"
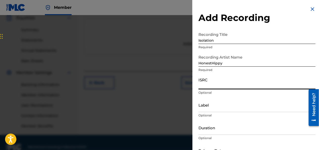
click at [201, 86] on input "ISRC" at bounding box center [257, 82] width 117 height 14
click at [210, 83] on input "ISRC" at bounding box center [257, 82] width 117 height 14
paste input "QZTB82566864"
type input "QZTB82566864"
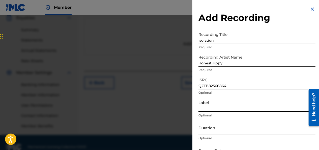
click at [206, 109] on input "Label" at bounding box center [257, 105] width 117 height 14
type input "1795162 Records DK"
type input "04:05"
type input "[DATE]"
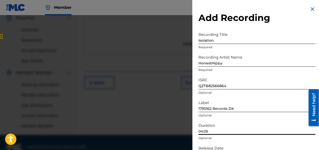
click at [203, 132] on input "04:05" at bounding box center [257, 127] width 117 height 14
click at [207, 132] on input "02:05" at bounding box center [257, 127] width 117 height 14
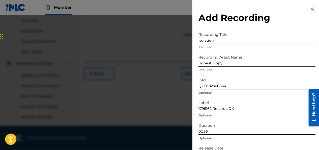
type input "02:56"
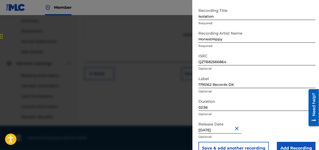
scroll to position [35, 0]
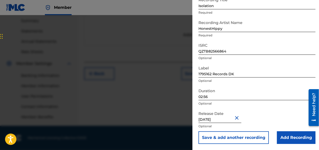
click at [281, 136] on input "Add Recording" at bounding box center [296, 137] width 39 height 13
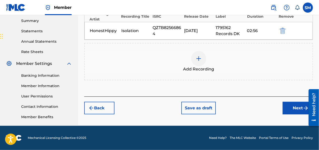
click at [287, 109] on button "Next" at bounding box center [298, 108] width 30 height 13
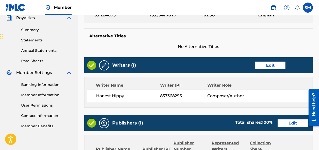
scroll to position [282, 0]
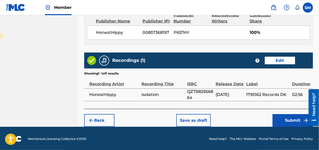
click at [291, 116] on button "Submit" at bounding box center [293, 120] width 40 height 13
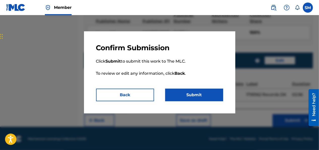
click at [190, 93] on button "Submit" at bounding box center [194, 95] width 58 height 13
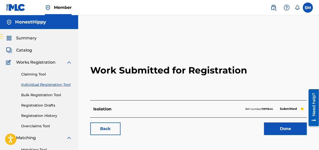
click at [281, 130] on link "Done" at bounding box center [285, 128] width 43 height 13
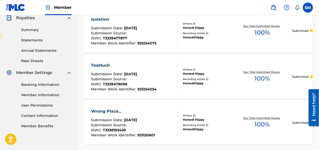
scroll to position [23, 0]
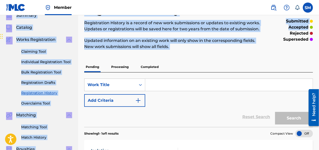
drag, startPoint x: 319, startPoint y: 26, endPoint x: 313, endPoint y: 0, distance: 26.7
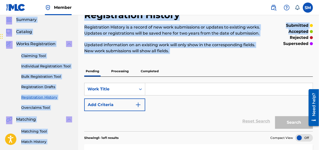
click at [39, 27] on div "Summary Catalog Works Registration Claiming Tool Individual Registration Tool B…" at bounding box center [39, 141] width 78 height 260
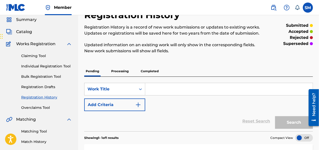
click at [15, 5] on img at bounding box center [15, 7] width 19 height 7
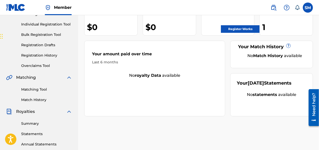
scroll to position [12, 0]
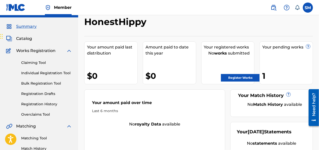
click at [241, 79] on link "Register Works" at bounding box center [240, 78] width 39 height 8
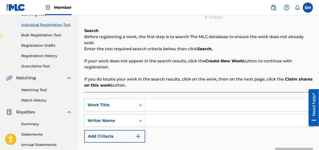
scroll to position [101, 0]
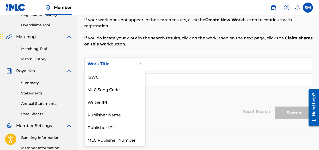
click at [143, 61] on icon "Search Form" at bounding box center [140, 63] width 5 height 5
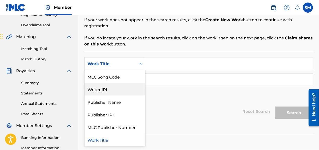
click at [124, 83] on div "Writer IPI" at bounding box center [115, 89] width 61 height 13
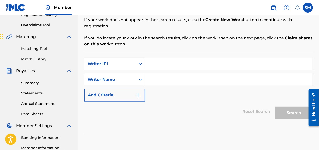
click at [155, 58] on input "Search Form" at bounding box center [229, 64] width 168 height 12
type input "#857368295"
click at [137, 78] on div "Search Form" at bounding box center [140, 79] width 9 height 12
click at [162, 73] on input "Search Form" at bounding box center [229, 79] width 168 height 12
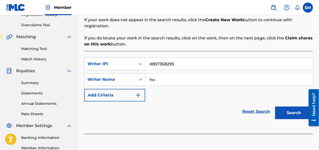
type input "h"
type input "HonestHippy"
click at [298, 107] on button "Search" at bounding box center [294, 113] width 38 height 13
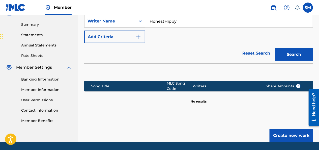
scroll to position [169, 0]
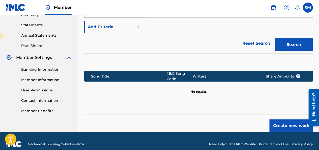
click at [292, 119] on button "Create new work" at bounding box center [291, 125] width 43 height 13
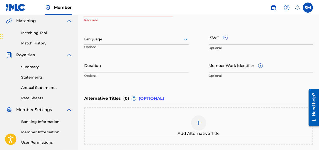
scroll to position [75, 0]
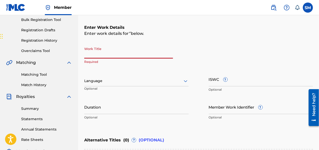
click at [101, 53] on input "Work Title" at bounding box center [128, 51] width 89 height 14
click at [222, 109] on input "Member Work Identifier ?" at bounding box center [261, 107] width 105 height 14
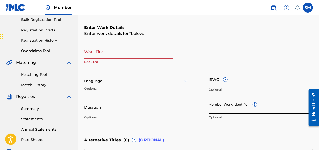
click at [222, 109] on input "Member Work Identifier ?" at bounding box center [261, 107] width 105 height 14
paste input "931224095"
type input "931224095"
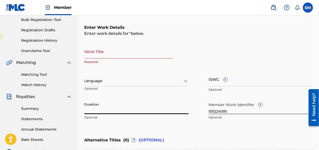
click at [128, 108] on input "Duration" at bounding box center [136, 107] width 105 height 14
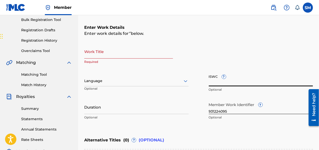
click at [217, 85] on input "ISWC ?" at bounding box center [261, 79] width 105 height 14
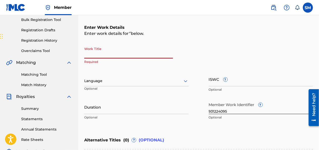
click at [114, 57] on input "Work Title" at bounding box center [128, 51] width 89 height 14
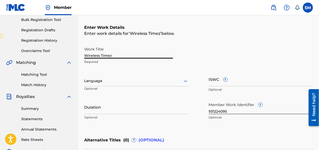
type input "Wireless Timez"
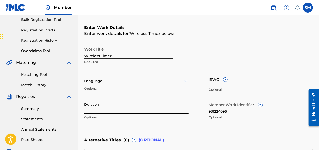
click at [122, 107] on input "Duration" at bounding box center [136, 107] width 105 height 14
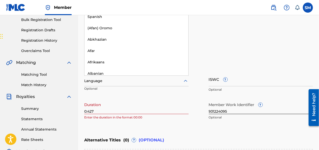
click at [133, 79] on div at bounding box center [136, 81] width 105 height 6
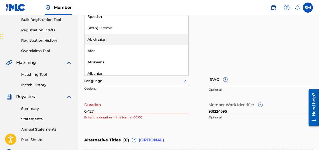
scroll to position [0, 0]
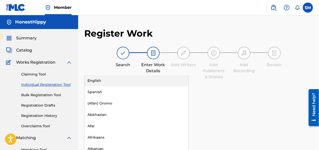
click at [149, 79] on div "English" at bounding box center [137, 80] width 104 height 11
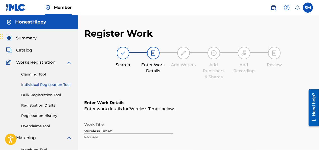
scroll to position [131, 0]
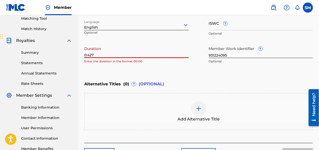
click at [90, 55] on input "0:427" at bounding box center [136, 51] width 105 height 14
click at [87, 53] on input "0:27" at bounding box center [136, 51] width 105 height 14
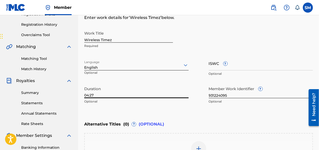
scroll to position [92, 0]
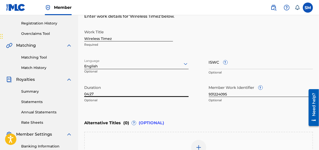
type input "04:27"
click at [232, 65] on input "ISWC ?" at bounding box center [261, 62] width 105 height 14
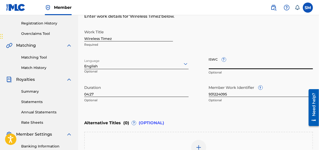
paste input "T3339477924"
type input "T3339477924"
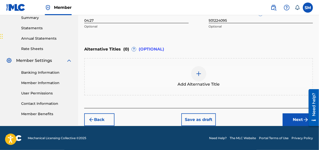
click at [297, 118] on button "Next" at bounding box center [298, 119] width 30 height 13
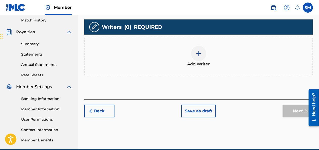
scroll to position [135, 0]
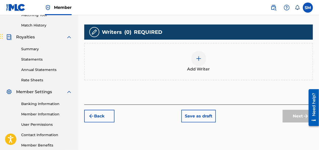
click at [159, 60] on div "Add Writer" at bounding box center [199, 61] width 228 height 21
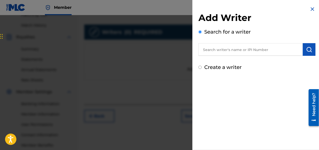
click at [201, 67] on input "Create a writer" at bounding box center [200, 67] width 3 height 3
radio input "false"
radio input "true"
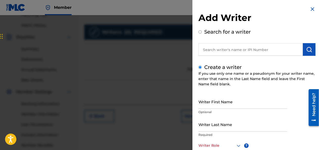
click at [227, 106] on input "Writer First Name" at bounding box center [243, 101] width 89 height 14
type input "Honest"
click at [224, 129] on input "Writer Last Name" at bounding box center [243, 124] width 89 height 14
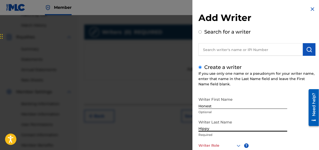
type input "Hippy"
click at [225, 145] on div at bounding box center [220, 145] width 43 height 6
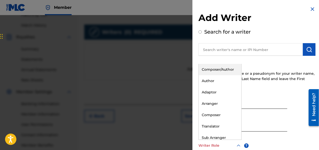
click at [214, 70] on div "Composer/Author" at bounding box center [220, 69] width 43 height 11
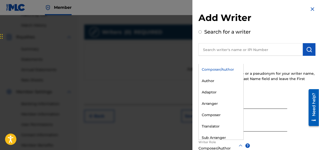
click at [269, 142] on div "Writer First Name Honest Optional Writer Last Name Hippy Required Writer Role o…" at bounding box center [257, 149] width 117 height 111
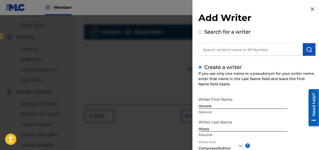
click at [269, 142] on div "Writer First Name Honest Optional Writer Last Name Hippy Required Writer Role C…" at bounding box center [257, 149] width 117 height 111
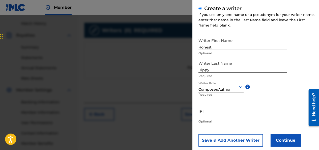
scroll to position [69, 0]
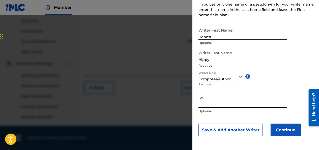
click at [221, 102] on input "IPI" at bounding box center [243, 100] width 89 height 14
click at [210, 103] on input "IPI" at bounding box center [243, 100] width 89 height 14
drag, startPoint x: 210, startPoint y: 103, endPoint x: 207, endPoint y: 103, distance: 3.5
click at [207, 103] on input "IPI" at bounding box center [243, 100] width 89 height 14
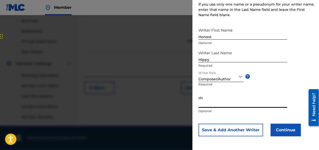
paste input "857368295"
type input "857368295"
click at [278, 130] on button "Continue" at bounding box center [286, 130] width 30 height 13
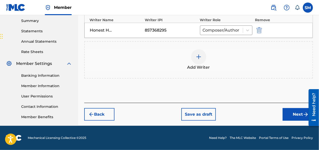
click at [289, 110] on button "Next" at bounding box center [298, 114] width 30 height 13
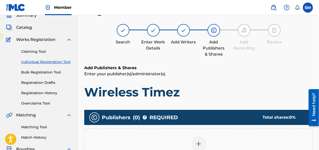
scroll to position [154, 0]
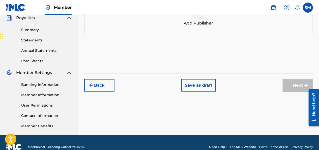
click at [318, 46] on div "Register Work Search Enter Work Details Add Writers Add Publishers & Shares Add…" at bounding box center [198, 4] width 241 height 261
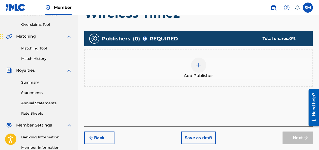
scroll to position [100, 0]
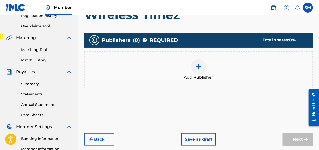
click at [200, 69] on img at bounding box center [199, 67] width 6 height 6
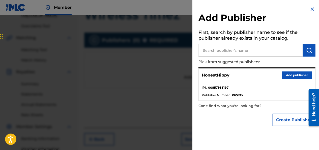
click at [288, 76] on button "Add publisher" at bounding box center [297, 75] width 30 height 8
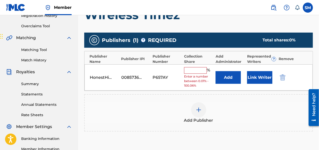
click at [194, 70] on input "text" at bounding box center [195, 70] width 23 height 7
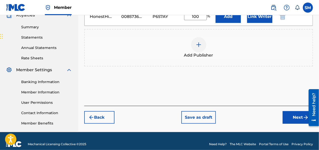
scroll to position [163, 0]
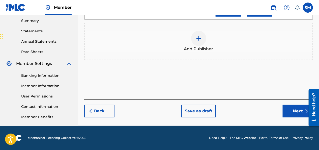
type input "100"
click at [295, 108] on button "Next" at bounding box center [298, 111] width 30 height 13
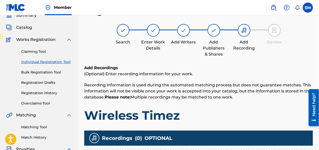
scroll to position [154, 0]
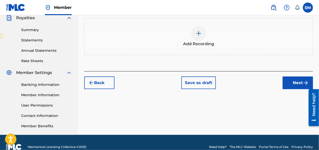
click at [198, 30] on img at bounding box center [199, 33] width 6 height 6
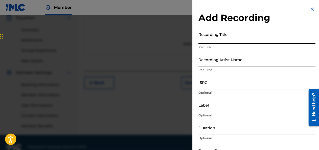
click at [205, 39] on input "Recording Title" at bounding box center [257, 37] width 117 height 14
type input "Wireless Timez"
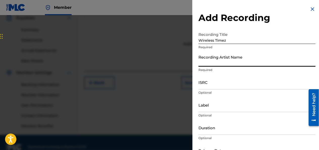
click at [220, 66] on input "Recording Artist Name" at bounding box center [257, 59] width 117 height 14
type input "HonestHippy"
type input "1795162 Records DK"
type input "02:56"
type input "[DATE]"
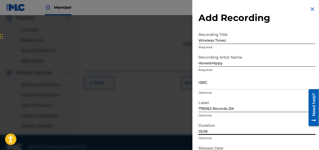
click at [238, 129] on input "02:56" at bounding box center [257, 127] width 117 height 14
type input "04:27"
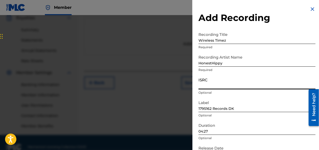
click at [226, 86] on input "ISRC" at bounding box center [257, 82] width 117 height 14
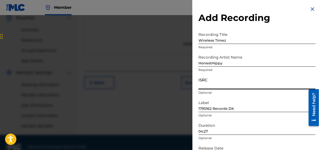
paste input "QZTB82566865"
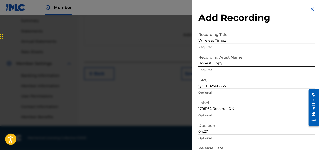
type input "QZTB82566865"
click at [301, 139] on p "Optional" at bounding box center [257, 138] width 117 height 5
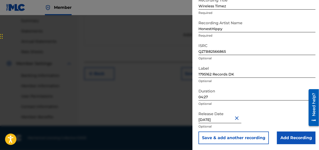
scroll to position [35, 0]
click at [293, 138] on input "Add Recording" at bounding box center [296, 137] width 39 height 13
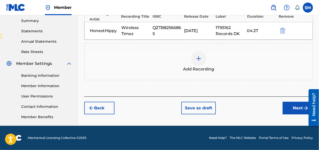
click at [288, 112] on button "Next" at bounding box center [298, 108] width 30 height 13
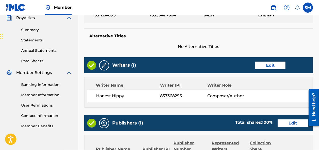
scroll to position [282, 0]
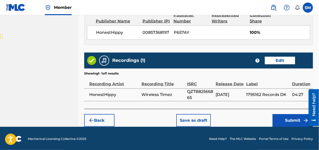
click at [294, 119] on button "Submit" at bounding box center [293, 120] width 40 height 13
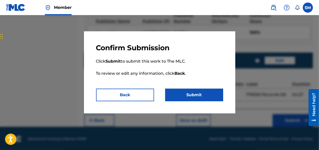
click at [247, 113] on div at bounding box center [159, 90] width 319 height 150
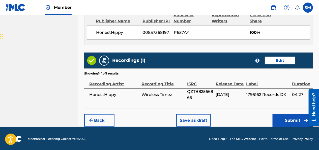
click at [277, 117] on button "Submit" at bounding box center [293, 120] width 40 height 13
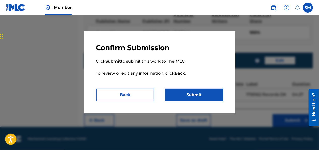
click at [209, 97] on button "Submit" at bounding box center [194, 95] width 58 height 13
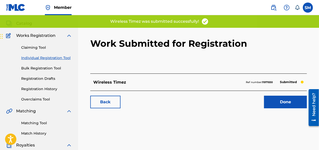
scroll to position [5, 0]
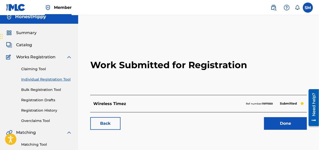
click at [280, 123] on link "Done" at bounding box center [285, 123] width 43 height 13
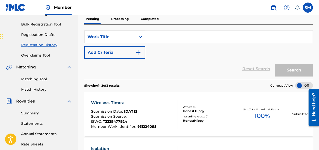
scroll to position [70, 0]
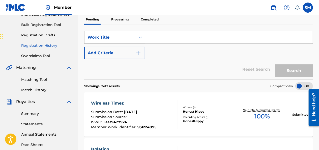
click at [19, 9] on img at bounding box center [15, 7] width 19 height 7
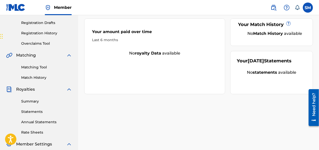
scroll to position [43, 0]
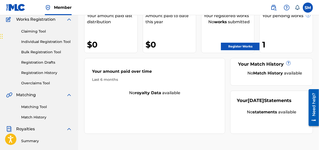
click at [235, 46] on link "Register Works" at bounding box center [240, 47] width 39 height 8
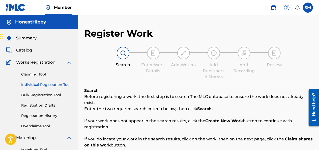
scroll to position [131, 0]
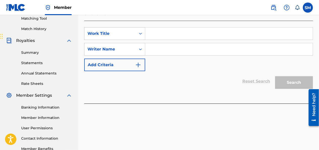
click at [154, 29] on input "Search Form" at bounding box center [229, 34] width 168 height 12
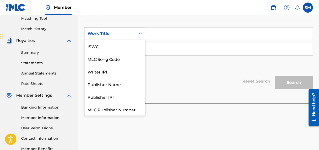
click at [133, 31] on div "Work Title" at bounding box center [110, 34] width 45 height 6
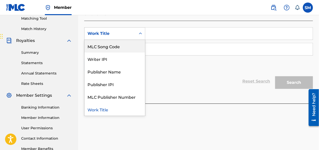
drag, startPoint x: 119, startPoint y: 54, endPoint x: 157, endPoint y: 24, distance: 48.0
click at [157, 27] on div "SearchWithCriteriaf7d94c6f-405d-4a16-8244-c9e71003dd10 7 results available. Use…" at bounding box center [198, 33] width 229 height 13
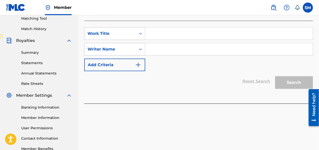
click at [157, 28] on input "Search Form" at bounding box center [229, 34] width 168 height 12
drag, startPoint x: 152, startPoint y: 27, endPoint x: 136, endPoint y: 31, distance: 17.1
click at [136, 31] on div "SearchWithCriteriaf7d94c6f-405d-4a16-8244-c9e71003dd10 Work Title" at bounding box center [198, 33] width 229 height 13
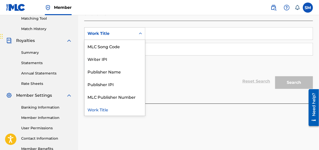
click at [136, 31] on div "Work Title" at bounding box center [110, 34] width 51 height 10
click at [121, 58] on div "Writer IPI" at bounding box center [115, 59] width 61 height 13
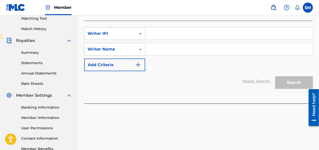
click at [152, 28] on input "Search Form" at bounding box center [229, 34] width 168 height 12
type input "#857368295"
click at [162, 46] on input "Search Form" at bounding box center [229, 49] width 168 height 12
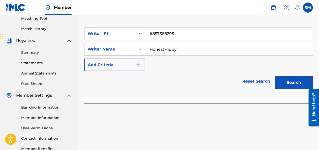
type input "HonestHippy"
click at [300, 76] on button "Search" at bounding box center [294, 82] width 38 height 13
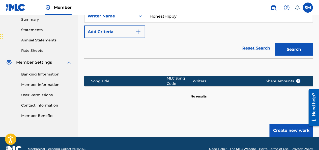
scroll to position [169, 0]
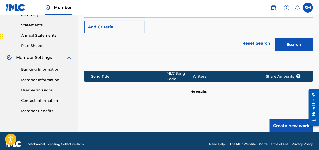
click at [276, 119] on button "Create new work" at bounding box center [291, 125] width 43 height 13
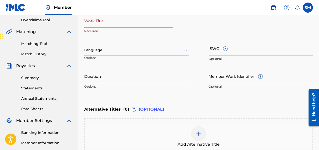
scroll to position [106, 0]
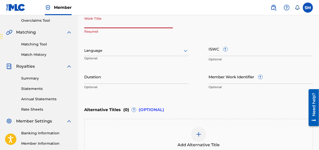
click at [154, 25] on input "Work Title" at bounding box center [128, 21] width 89 height 14
type input "N2S"
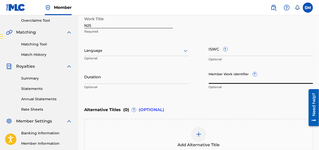
click at [224, 82] on input "Member Work Identifier ?" at bounding box center [261, 76] width 105 height 14
click at [231, 81] on input "Member Work Identifier ?" at bounding box center [261, 76] width 105 height 14
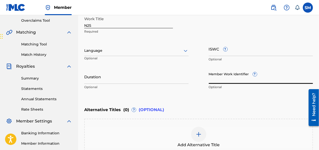
click at [231, 81] on input "Member Work Identifier ?" at bounding box center [261, 76] width 105 height 14
click at [228, 79] on input "Member Work Identifier ?" at bounding box center [261, 76] width 105 height 14
paste input "931224110"
type input "931224110"
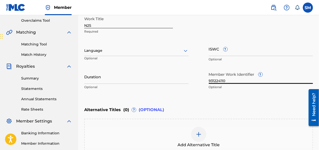
click at [211, 53] on input "ISWC ?" at bounding box center [261, 49] width 105 height 14
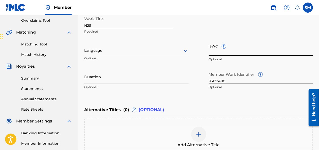
click at [220, 55] on input "ISWC ?" at bounding box center [261, 49] width 105 height 14
click at [219, 51] on input "ISWC ?" at bounding box center [261, 49] width 105 height 14
paste input "T3339478029"
type input "T3339478029"
click at [112, 81] on input "Duration" at bounding box center [136, 76] width 105 height 14
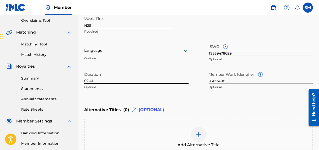
type input "02:41"
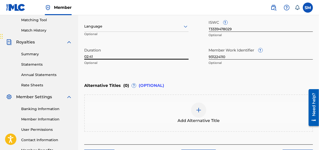
scroll to position [166, 0]
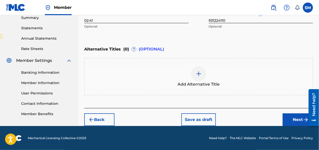
click at [291, 118] on button "Next" at bounding box center [298, 119] width 30 height 13
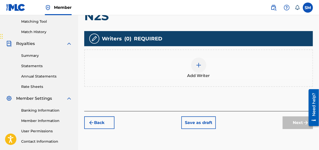
scroll to position [127, 0]
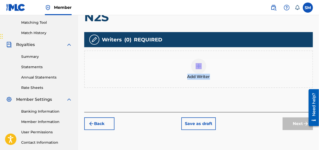
drag, startPoint x: 187, startPoint y: 64, endPoint x: 209, endPoint y: 74, distance: 25.0
click at [209, 74] on div "Add Writer" at bounding box center [199, 69] width 228 height 21
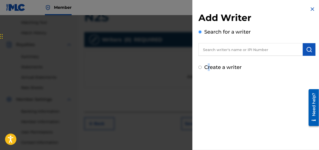
click at [209, 74] on div "Add Writer Search for a writer Create a writer" at bounding box center [257, 38] width 129 height 77
drag, startPoint x: 209, startPoint y: 74, endPoint x: 200, endPoint y: 68, distance: 10.9
click at [200, 68] on input "Create a writer" at bounding box center [200, 67] width 3 height 3
radio input "false"
radio input "true"
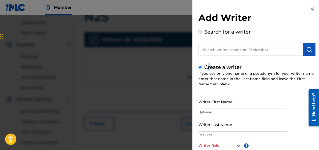
click at [200, 68] on input "Create a writer" at bounding box center [200, 67] width 3 height 3
click at [211, 105] on input "Writer First Name" at bounding box center [243, 101] width 89 height 14
type input "Honest"
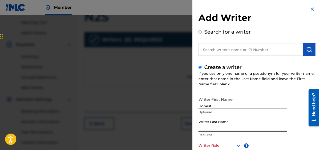
click at [214, 129] on input "Writer Last Name" at bounding box center [243, 124] width 89 height 14
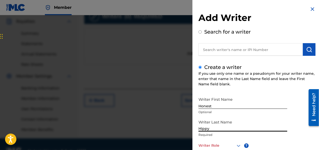
scroll to position [163, 0]
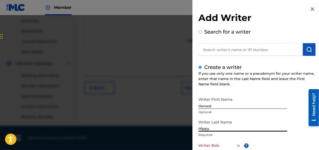
type input "Hippy"
click at [285, 139] on div "Writer Last Name Hippy Required" at bounding box center [243, 128] width 89 height 23
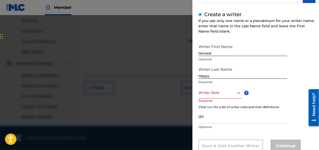
scroll to position [61, 0]
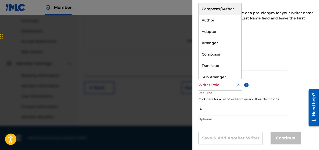
click at [206, 90] on div "Writer Role" at bounding box center [220, 84] width 43 height 11
click at [217, 10] on div "Composer/Author" at bounding box center [220, 8] width 43 height 11
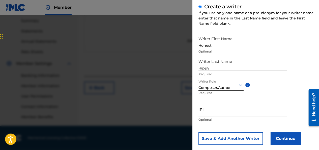
click at [205, 109] on input "IPI" at bounding box center [243, 109] width 89 height 14
click at [215, 112] on input "IPI" at bounding box center [243, 109] width 89 height 14
paste input "857368295"
type input "857368295"
click at [281, 138] on button "Continue" at bounding box center [286, 138] width 30 height 13
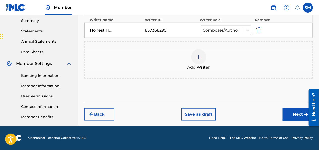
click at [298, 113] on button "Next" at bounding box center [298, 114] width 30 height 13
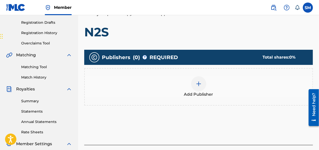
scroll to position [103, 0]
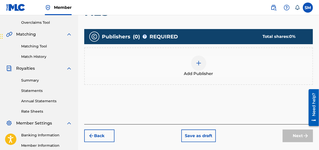
click at [200, 66] on div at bounding box center [198, 63] width 15 height 15
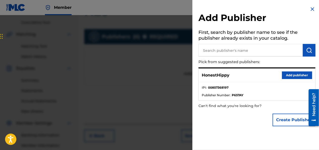
click at [292, 74] on button "Add publisher" at bounding box center [297, 75] width 30 height 8
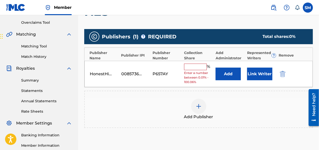
click at [199, 69] on input "text" at bounding box center [195, 67] width 23 height 7
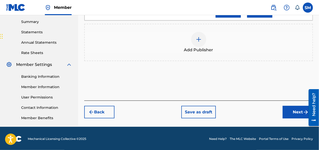
scroll to position [163, 0]
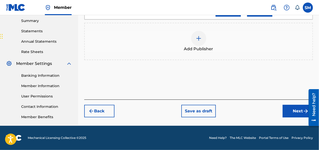
type input "100"
click at [294, 113] on button "Next" at bounding box center [298, 111] width 30 height 13
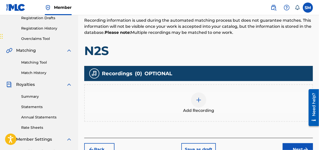
scroll to position [124, 0]
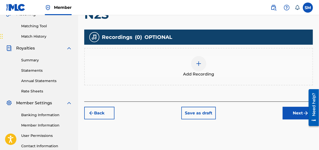
click at [203, 73] on span "Add Recording" at bounding box center [198, 74] width 31 height 6
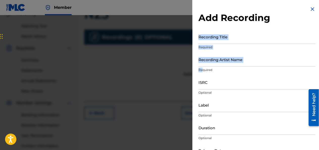
drag, startPoint x: 203, startPoint y: 73, endPoint x: 207, endPoint y: 38, distance: 35.3
click at [207, 38] on form "Recording Title Required Recording Artist Name Required ISRC Optional Label Opt…" at bounding box center [257, 104] width 117 height 149
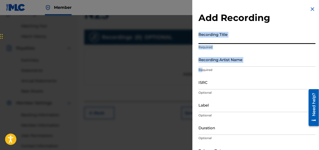
click at [207, 38] on input "Recording Title" at bounding box center [257, 37] width 117 height 14
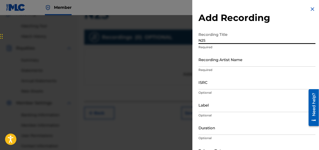
type input "N2S"
click at [218, 63] on input "Recording Artist Name" at bounding box center [257, 59] width 117 height 14
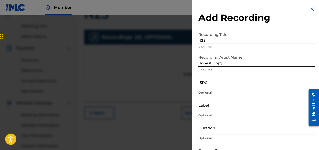
type input "HonestHippy"
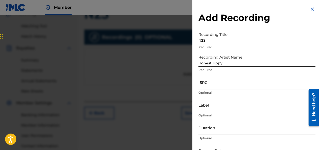
click at [198, 87] on div "Add Recording Recording Title N2S Required Recording Artist Name HonestHippy Re…" at bounding box center [257, 92] width 129 height 185
click at [206, 86] on input "ISRC" at bounding box center [257, 82] width 117 height 14
click at [218, 82] on input "ISRC" at bounding box center [257, 82] width 117 height 14
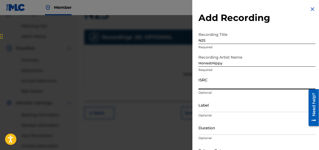
paste input "QZTB82566866"
type input "QZTB82566866"
click at [208, 110] on input "Label" at bounding box center [257, 105] width 117 height 14
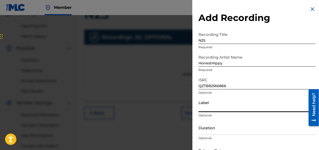
type input "1795162 Records DK"
type input "04:27"
type input "[DATE]"
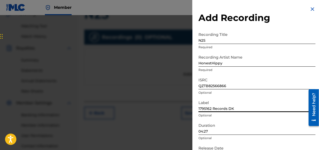
scroll to position [163, 0]
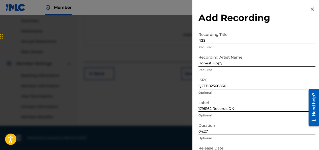
drag, startPoint x: 321, startPoint y: 78, endPoint x: 12, endPoint y: 22, distance: 314.0
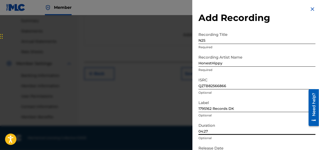
click at [225, 126] on input "04:27" at bounding box center [257, 127] width 117 height 14
type input "02:41"
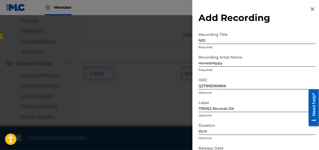
click at [298, 140] on p "Optional" at bounding box center [257, 138] width 117 height 5
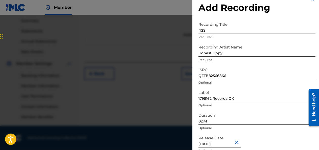
scroll to position [35, 0]
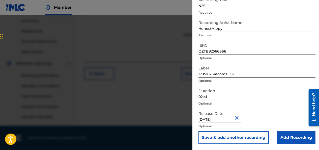
click at [298, 139] on input "Add Recording" at bounding box center [296, 137] width 39 height 13
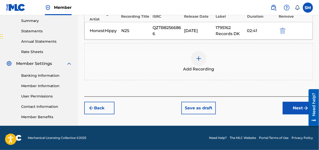
click at [300, 107] on button "Next" at bounding box center [298, 108] width 30 height 13
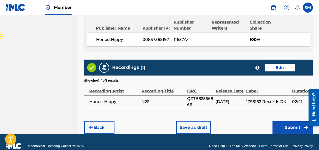
scroll to position [282, 0]
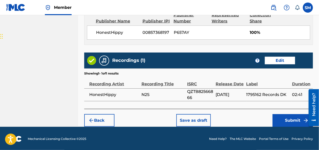
click at [285, 116] on button "Submit" at bounding box center [293, 120] width 40 height 13
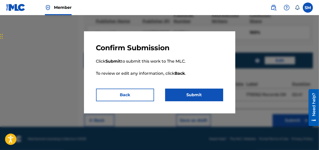
click at [190, 91] on button "Submit" at bounding box center [194, 95] width 58 height 13
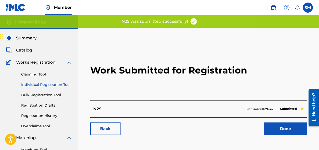
click at [292, 129] on link "Done" at bounding box center [285, 128] width 43 height 13
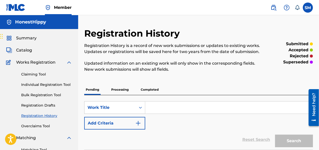
click at [22, 7] on img at bounding box center [15, 7] width 19 height 7
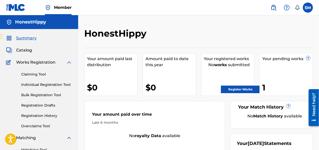
click at [251, 89] on link "Register Works" at bounding box center [240, 90] width 39 height 8
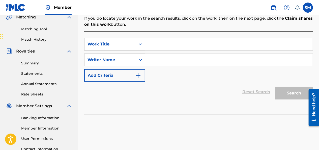
scroll to position [121, 0]
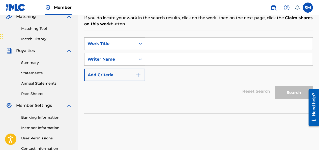
click at [162, 39] on input "Search Form" at bounding box center [229, 44] width 168 height 12
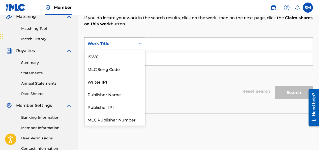
click at [135, 40] on div "Work Title" at bounding box center [110, 44] width 51 height 10
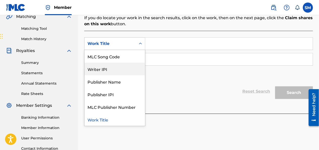
click at [109, 65] on div "Writer IPI" at bounding box center [115, 69] width 61 height 13
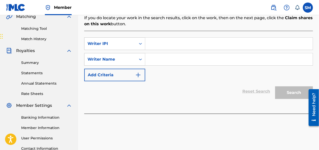
click at [151, 39] on input "Search Form" at bounding box center [229, 44] width 168 height 12
type input "#857368295"
click at [164, 55] on input "Search Form" at bounding box center [229, 59] width 168 height 12
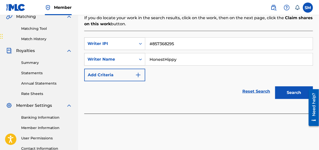
type input "HonestHippy"
click at [291, 86] on button "Search" at bounding box center [294, 92] width 38 height 13
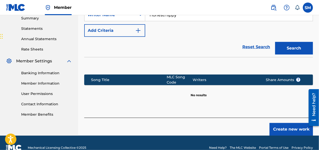
scroll to position [169, 0]
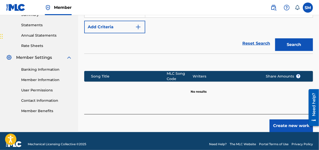
click at [294, 123] on button "Create new work" at bounding box center [291, 125] width 43 height 13
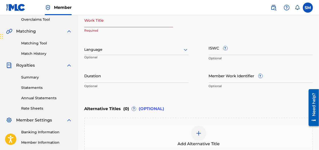
scroll to position [95, 0]
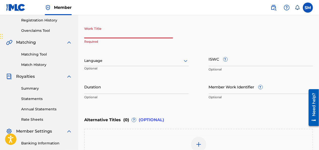
click at [155, 36] on input "Work Title" at bounding box center [128, 31] width 89 height 14
type input "M"
type input "Mystique"
click at [223, 93] on input "Member Work Identifier ?" at bounding box center [261, 87] width 105 height 14
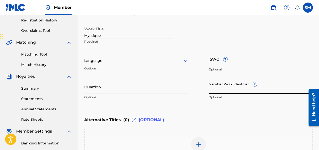
click at [223, 90] on input "Member Work Identifier ?" at bounding box center [261, 87] width 105 height 14
paste input "931224136"
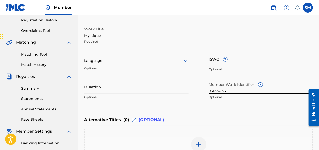
type input "931224136"
click at [129, 91] on input "Duration" at bounding box center [136, 87] width 105 height 14
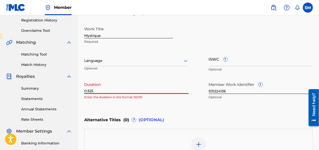
type input "0:325"
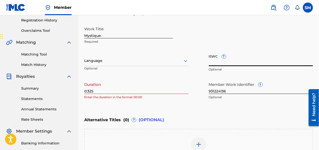
click at [227, 63] on input "ISWC ?" at bounding box center [261, 59] width 105 height 14
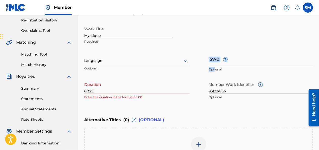
drag, startPoint x: 215, startPoint y: 68, endPoint x: 216, endPoint y: 64, distance: 4.4
click at [216, 64] on div "ISWC ? Optional" at bounding box center [261, 63] width 105 height 23
click at [216, 64] on input "ISWC ?" at bounding box center [261, 59] width 105 height 14
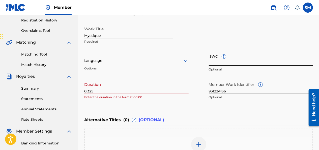
click at [216, 64] on input "ISWC ?" at bounding box center [261, 59] width 105 height 14
paste input "T3339477720"
type input "T3339477720"
click at [142, 58] on div at bounding box center [136, 61] width 105 height 6
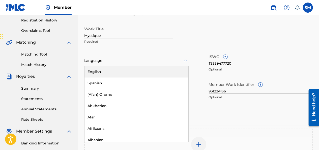
click at [138, 70] on div "English" at bounding box center [137, 71] width 104 height 11
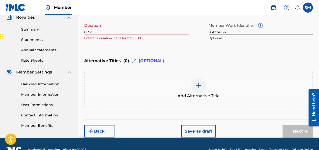
scroll to position [162, 0]
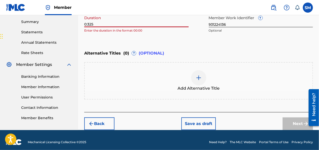
click at [90, 24] on input "0:325" at bounding box center [136, 20] width 105 height 14
click at [87, 24] on input "0:25" at bounding box center [136, 20] width 105 height 14
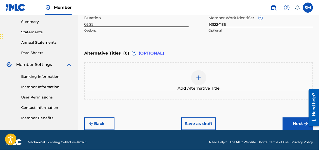
type input "03:25"
click at [293, 123] on button "Next" at bounding box center [298, 123] width 30 height 13
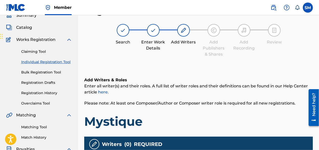
scroll to position [154, 0]
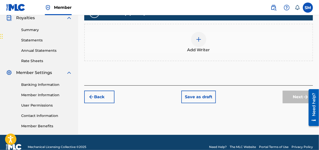
click at [205, 44] on div "Add Writer" at bounding box center [199, 42] width 228 height 21
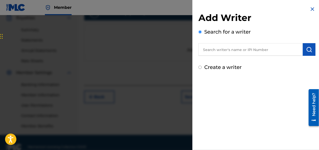
click at [202, 67] on input "Create a writer" at bounding box center [200, 67] width 3 height 3
radio input "false"
radio input "true"
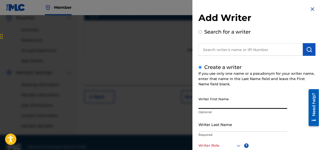
click at [228, 106] on input "Writer First Name" at bounding box center [243, 101] width 89 height 14
type input "Honest"
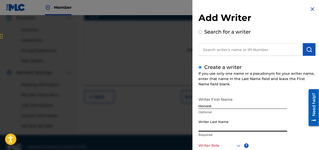
click at [225, 128] on input "Writer Last Name" at bounding box center [243, 124] width 89 height 14
type input "Hippy"
click at [217, 144] on div at bounding box center [220, 145] width 43 height 6
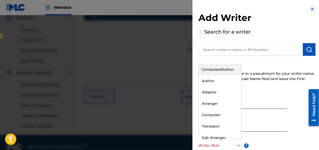
click at [220, 72] on div "Composer/Author" at bounding box center [220, 69] width 43 height 11
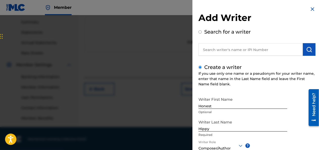
scroll to position [163, 0]
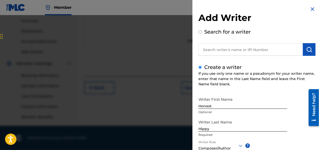
click at [292, 139] on div "Writer First Name Honest Optional Writer Last Name Hippy Required Writer Role C…" at bounding box center [257, 149] width 117 height 111
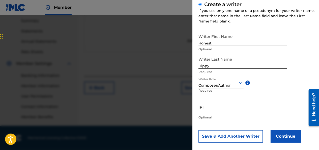
scroll to position [69, 0]
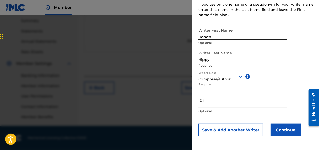
click at [214, 111] on p "Optional" at bounding box center [243, 111] width 89 height 5
click at [214, 104] on input "IPI" at bounding box center [243, 100] width 89 height 14
click at [206, 103] on input "IPI" at bounding box center [243, 100] width 89 height 14
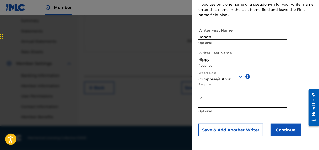
paste input "857368295"
type input "857368295"
click at [289, 131] on button "Continue" at bounding box center [286, 130] width 30 height 13
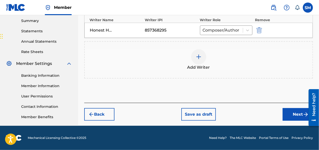
click at [297, 116] on button "Next" at bounding box center [298, 114] width 30 height 13
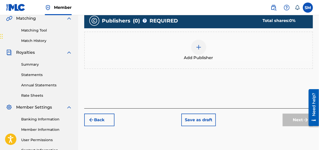
scroll to position [124, 0]
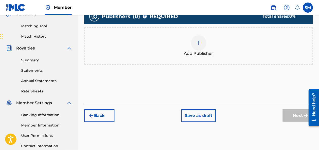
click at [198, 45] on img at bounding box center [199, 43] width 6 height 6
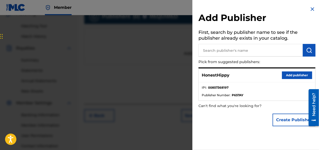
click at [284, 74] on button "Add publisher" at bounding box center [297, 75] width 30 height 8
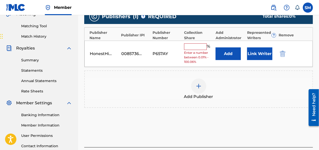
click at [191, 45] on input "text" at bounding box center [195, 46] width 23 height 7
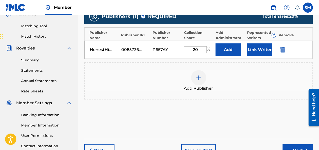
type input "2"
type input "100"
click at [300, 148] on button "Next" at bounding box center [298, 150] width 30 height 13
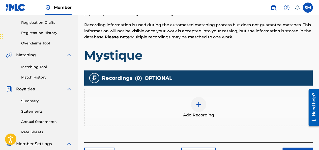
scroll to position [144, 0]
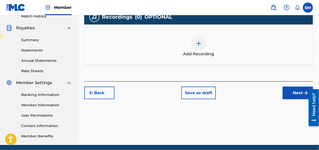
click at [200, 47] on div at bounding box center [198, 43] width 15 height 15
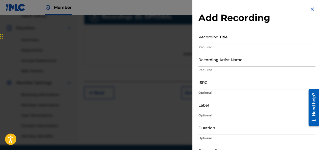
click at [219, 40] on input "Recording Title" at bounding box center [257, 37] width 117 height 14
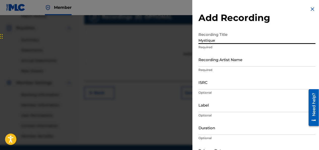
type input "Mystique"
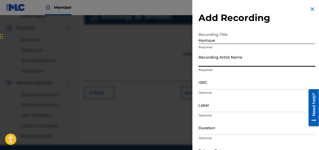
click at [215, 64] on input "Recording Artist Name" at bounding box center [257, 59] width 117 height 14
type input "HonestHippy"
type input "1795162 Records DK"
type input "02:41"
type input "[DATE]"
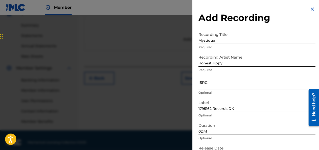
scroll to position [163, 0]
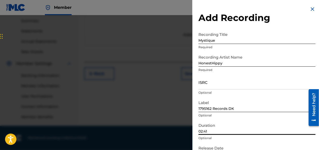
click at [263, 131] on input "02:41" at bounding box center [257, 127] width 117 height 14
click at [203, 132] on input "02:41" at bounding box center [257, 127] width 117 height 14
click at [202, 131] on input "02:41" at bounding box center [257, 127] width 117 height 14
click at [203, 132] on input "02:41" at bounding box center [257, 127] width 117 height 14
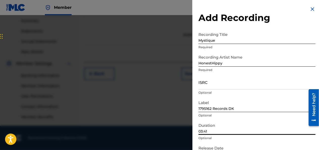
click at [222, 127] on input "03:41" at bounding box center [257, 127] width 117 height 14
type input "03:25"
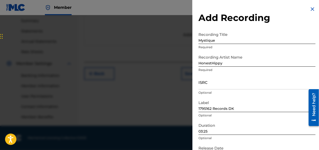
click at [260, 142] on div "Duration 03:25 Optional" at bounding box center [257, 131] width 117 height 23
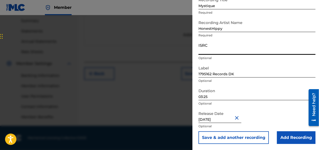
click at [262, 51] on input "ISRC" at bounding box center [257, 47] width 117 height 14
click at [235, 51] on input "ISRC" at bounding box center [257, 47] width 117 height 14
paste input "QZTB82566867"
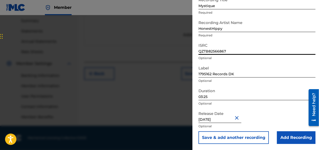
type input "QZTB82566867"
click at [288, 136] on input "Add Recording" at bounding box center [296, 137] width 39 height 13
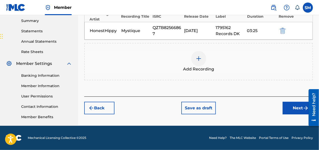
click at [288, 108] on button "Next" at bounding box center [298, 108] width 30 height 13
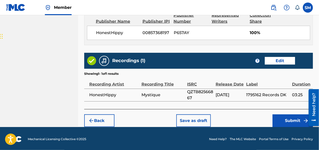
scroll to position [282, 0]
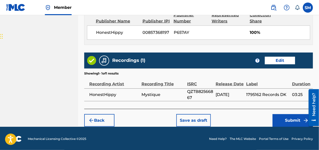
click at [290, 116] on button "Submit" at bounding box center [293, 120] width 40 height 13
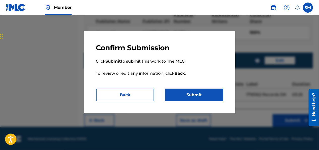
click at [206, 92] on button "Submit" at bounding box center [194, 95] width 58 height 13
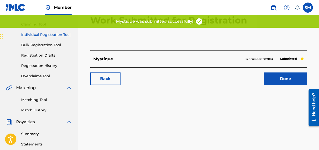
scroll to position [50, 0]
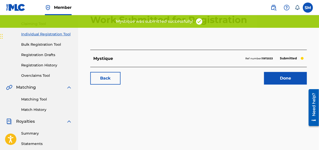
click at [274, 75] on link "Done" at bounding box center [285, 78] width 43 height 13
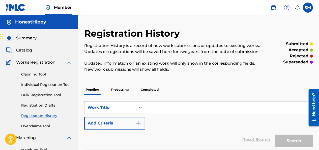
click at [18, 7] on img at bounding box center [15, 7] width 19 height 7
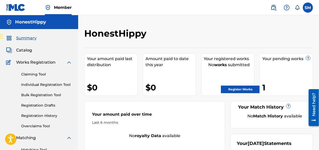
click at [239, 89] on link "Register Works" at bounding box center [240, 90] width 39 height 8
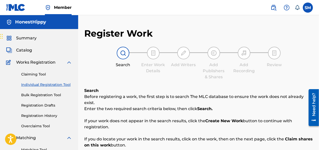
scroll to position [131, 0]
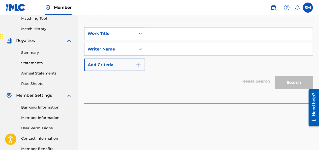
click at [160, 30] on input "Search Form" at bounding box center [229, 34] width 168 height 12
type input "8"
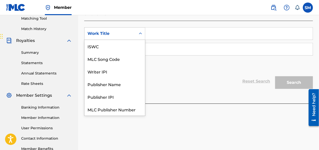
click at [140, 31] on icon "Search Form" at bounding box center [140, 33] width 5 height 5
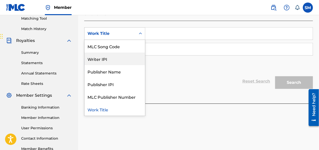
click at [130, 58] on div "Writer IPI" at bounding box center [115, 59] width 61 height 13
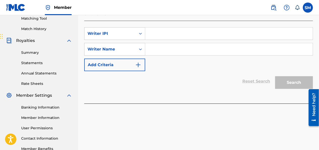
click at [161, 32] on input "Search Form" at bounding box center [229, 34] width 168 height 12
type input "#857368295"
click at [153, 44] on input "Search Form" at bounding box center [229, 49] width 168 height 12
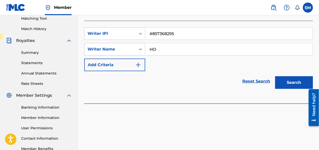
type input "H"
type input "HonestHippy"
click at [286, 76] on button "Search" at bounding box center [294, 82] width 38 height 13
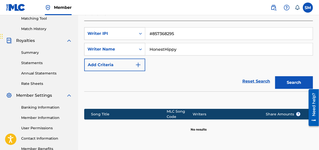
click at [295, 80] on button "Search" at bounding box center [294, 82] width 38 height 13
drag, startPoint x: 319, startPoint y: 135, endPoint x: 320, endPoint y: 139, distance: 3.9
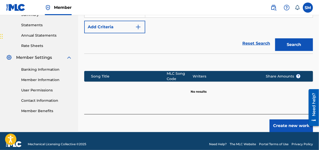
click at [290, 123] on button "Create new work" at bounding box center [291, 125] width 43 height 13
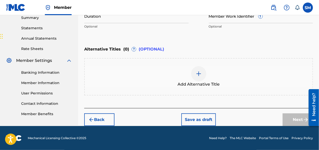
scroll to position [35, 0]
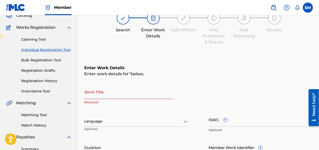
click at [110, 99] on div "Work Title Required" at bounding box center [128, 96] width 89 height 23
click at [111, 95] on input "Work Title" at bounding box center [128, 92] width 89 height 14
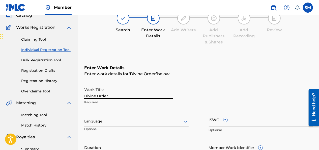
type input "Divine Order"
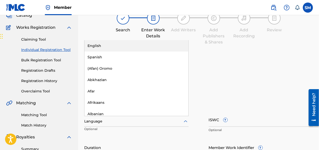
click at [101, 125] on div "Language" at bounding box center [136, 121] width 105 height 11
click at [132, 46] on div "English" at bounding box center [137, 45] width 104 height 11
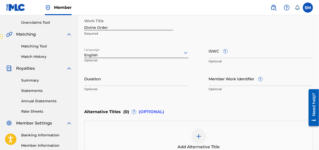
scroll to position [104, 0]
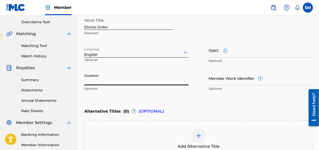
click at [119, 79] on input "Duration" at bounding box center [136, 78] width 105 height 14
type input "03:25"
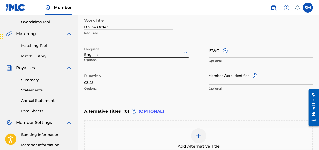
click at [221, 81] on input "Member Work Identifier ?" at bounding box center [261, 78] width 105 height 14
drag, startPoint x: 221, startPoint y: 81, endPoint x: 215, endPoint y: 54, distance: 27.4
click at [215, 54] on input "ISWC ?" at bounding box center [261, 50] width 105 height 14
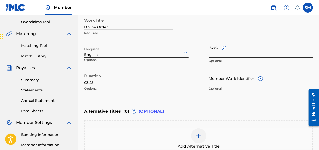
paste input "T3339477720"
type input "T3339477720"
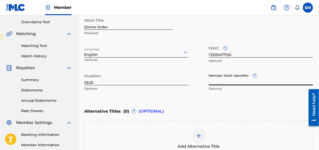
click at [217, 83] on input "Member Work Identifier ?" at bounding box center [261, 78] width 105 height 14
click at [216, 83] on input "Member Work Identifier ?" at bounding box center [261, 78] width 105 height 14
paste input "931224136"
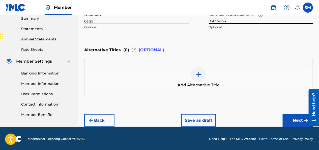
scroll to position [166, 0]
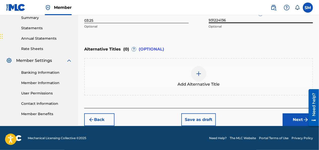
type input "931224136"
click at [295, 122] on button "Next" at bounding box center [298, 119] width 30 height 13
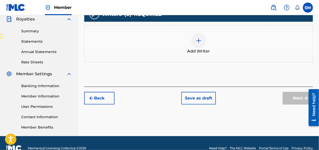
scroll to position [154, 0]
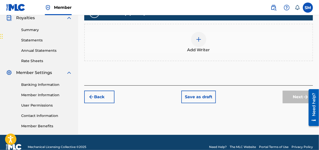
click at [190, 50] on span "Add Writer" at bounding box center [199, 50] width 23 height 6
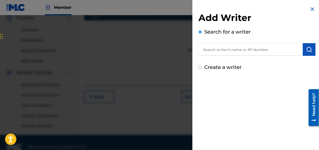
click at [204, 68] on label "Create a writer" at bounding box center [222, 67] width 37 height 6
radio input "true"
click at [202, 68] on input "Create a writer" at bounding box center [200, 67] width 3 height 3
radio input "false"
radio input "true"
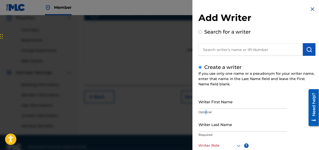
click at [206, 110] on p "Optional" at bounding box center [243, 112] width 89 height 5
drag, startPoint x: 206, startPoint y: 110, endPoint x: 202, endPoint y: 104, distance: 7.2
click at [202, 104] on input "Writer First Name" at bounding box center [243, 101] width 89 height 14
click at [202, 104] on input "Ho" at bounding box center [243, 101] width 89 height 14
type input "Honest"
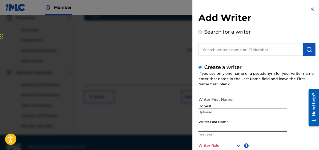
click at [215, 129] on input "Writer Last Name" at bounding box center [243, 124] width 89 height 14
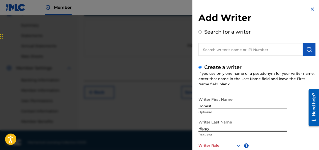
scroll to position [163, 0]
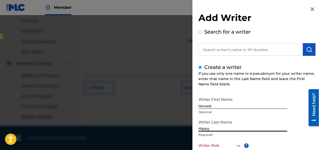
type input "Hippy"
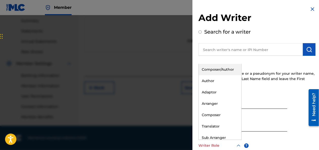
click at [227, 145] on div at bounding box center [220, 145] width 43 height 6
click at [224, 71] on div "Composer/Author" at bounding box center [220, 69] width 43 height 11
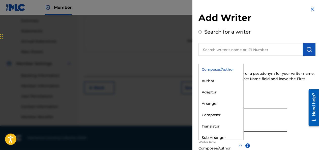
click at [293, 148] on div "Writer First Name Honest Optional Writer Last Name Hippy Required Writer Role o…" at bounding box center [257, 149] width 117 height 111
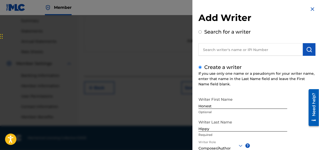
click at [290, 133] on div "Writer First Name Honest Optional Writer Last Name Hippy Required Writer Role C…" at bounding box center [257, 149] width 117 height 111
drag, startPoint x: 290, startPoint y: 133, endPoint x: 304, endPoint y: 143, distance: 17.1
click at [304, 143] on div "Writer First Name Honest Optional Writer Last Name Hippy Required Writer Role C…" at bounding box center [257, 149] width 117 height 111
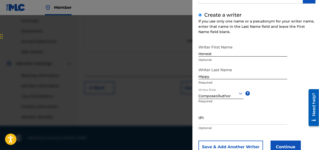
scroll to position [61, 0]
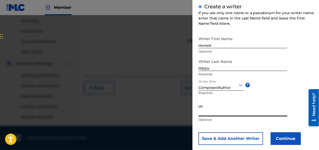
click at [257, 110] on input "IPI" at bounding box center [243, 109] width 89 height 14
click at [218, 113] on input "IPI" at bounding box center [243, 109] width 89 height 14
paste input "857368295"
type input "857368295"
click at [281, 138] on button "Continue" at bounding box center [286, 138] width 30 height 13
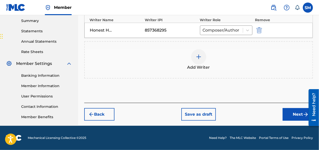
click at [289, 114] on button "Next" at bounding box center [298, 114] width 30 height 13
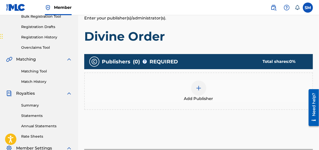
scroll to position [93, 0]
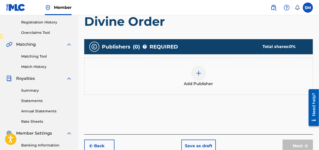
click at [198, 78] on div at bounding box center [198, 73] width 15 height 15
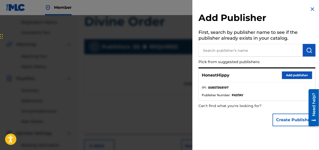
click at [287, 76] on button "Add publisher" at bounding box center [297, 75] width 30 height 8
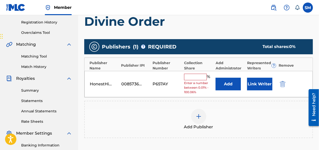
click at [190, 79] on input "text" at bounding box center [195, 77] width 23 height 7
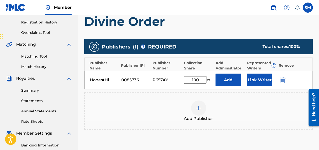
type input "100"
click at [184, 112] on div "Add Publisher" at bounding box center [199, 110] width 228 height 21
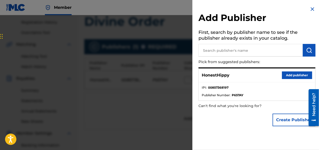
click at [146, 114] on div at bounding box center [159, 90] width 319 height 150
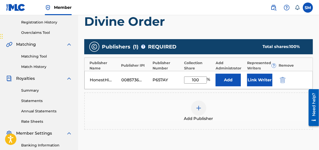
scroll to position [163, 0]
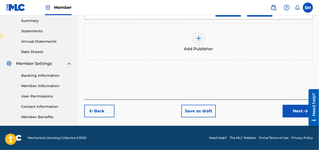
click at [297, 115] on button "Next" at bounding box center [298, 111] width 30 height 13
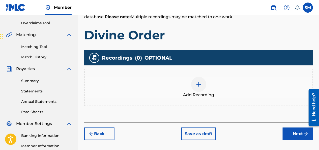
scroll to position [103, 0]
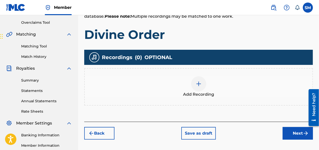
click at [196, 90] on div at bounding box center [198, 83] width 15 height 15
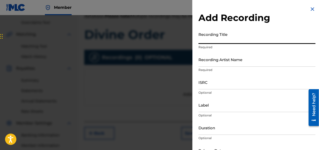
click at [226, 37] on input "Recording Title" at bounding box center [257, 37] width 117 height 14
type input "M"
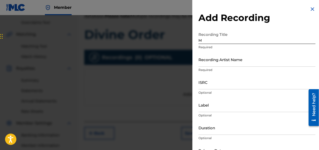
click at [172, 46] on div at bounding box center [159, 90] width 319 height 150
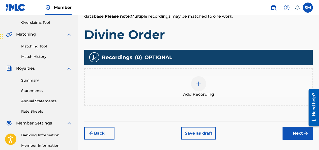
click at [103, 134] on button "Back" at bounding box center [99, 133] width 30 height 13
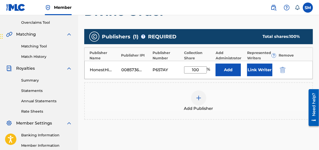
drag, startPoint x: 268, startPoint y: 64, endPoint x: 280, endPoint y: 66, distance: 11.9
click at [280, 66] on div "HonestHippy 00857368197 P657AY 100 % Add Link Writer" at bounding box center [199, 70] width 228 height 18
click at [286, 71] on button "submit" at bounding box center [283, 70] width 8 height 6
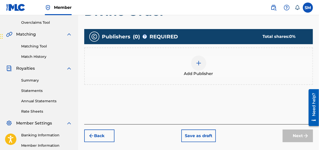
drag, startPoint x: 319, startPoint y: 69, endPoint x: 321, endPoint y: 54, distance: 15.0
click at [100, 137] on button "Back" at bounding box center [99, 135] width 30 height 13
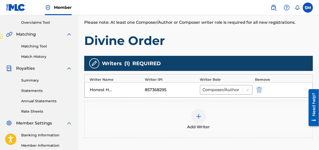
click at [259, 89] on img "submit" at bounding box center [260, 90] width 6 height 6
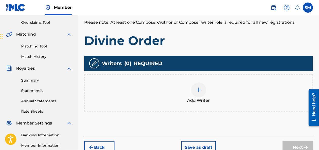
click at [100, 145] on button "Back" at bounding box center [99, 147] width 30 height 13
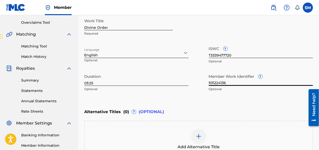
click at [237, 85] on input "931224136" at bounding box center [261, 78] width 105 height 14
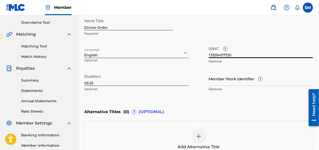
click at [239, 52] on input "T3339477720" at bounding box center [261, 51] width 105 height 14
click at [131, 85] on input "03:25" at bounding box center [136, 78] width 105 height 14
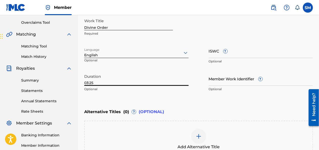
click at [131, 85] on input "03:25" at bounding box center [136, 78] width 105 height 14
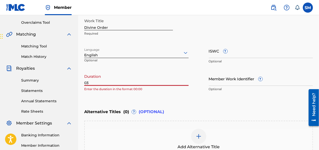
type input "0"
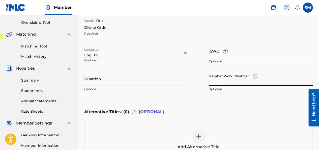
click at [218, 83] on input "Member Work Identifier ?" at bounding box center [261, 78] width 105 height 14
click at [219, 82] on input "Member Work Identifier ?" at bounding box center [261, 78] width 105 height 14
paste input "931224125"
type input "931224125"
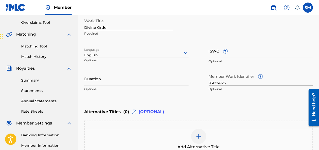
click at [215, 58] on div "ISWC ? Optional" at bounding box center [261, 55] width 105 height 23
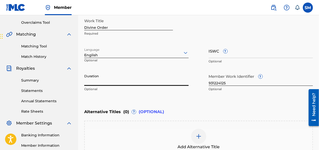
click at [107, 85] on input "Duration" at bounding box center [136, 78] width 105 height 14
type input "04:17"
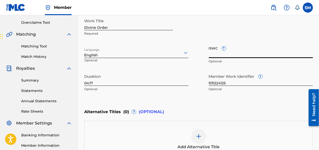
click at [220, 57] on input "ISWC ?" at bounding box center [261, 51] width 105 height 14
click at [214, 55] on input "ISWC ?" at bounding box center [261, 51] width 105 height 14
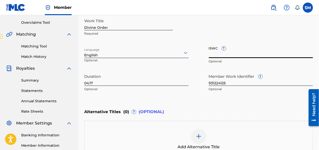
click at [215, 53] on input "ISWC ?" at bounding box center [261, 51] width 105 height 14
paste input "T3339478110"
type input "T3339478110"
click at [127, 82] on input "04:17" at bounding box center [136, 78] width 105 height 14
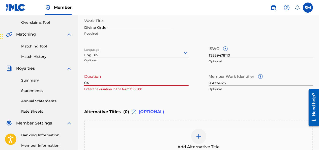
type input "0"
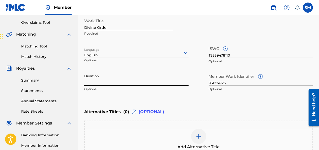
click at [115, 76] on input "Duration" at bounding box center [136, 78] width 105 height 14
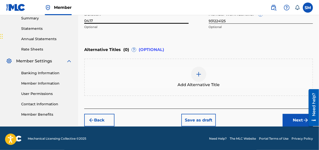
scroll to position [166, 0]
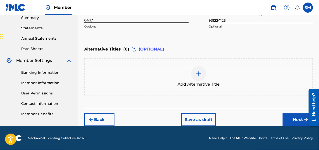
type input "04:17"
click at [298, 121] on button "Next" at bounding box center [298, 119] width 30 height 13
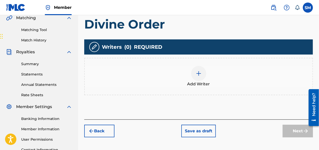
scroll to position [134, 0]
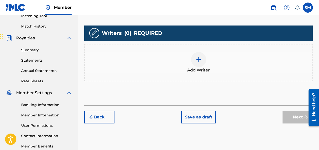
click at [173, 61] on div "Add Writer" at bounding box center [199, 62] width 228 height 21
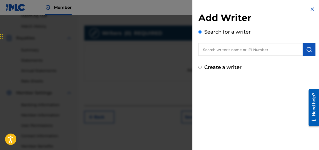
click at [202, 66] on div "Create a writer" at bounding box center [257, 67] width 117 height 8
click at [201, 68] on input "Create a writer" at bounding box center [200, 67] width 3 height 3
radio input "false"
radio input "true"
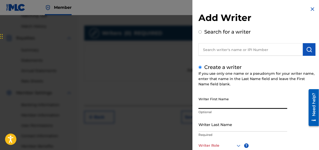
click at [223, 101] on input "Writer First Name" at bounding box center [243, 101] width 89 height 14
type input "h"
type input "Honest"
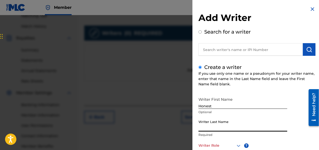
click at [226, 126] on input "Writer Last Name" at bounding box center [243, 124] width 89 height 14
type input "Hippy"
click at [311, 140] on div "Writer First Name Honest Optional Writer Last Name Hippy Required Writer Role ?…" at bounding box center [257, 149] width 117 height 111
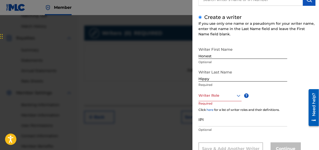
scroll to position [50, 0]
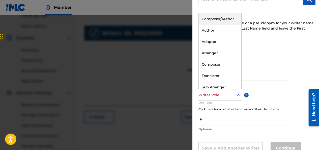
click at [231, 92] on div "Writer Role" at bounding box center [220, 94] width 43 height 11
drag, startPoint x: 217, startPoint y: 19, endPoint x: 216, endPoint y: 22, distance: 3.9
click at [216, 22] on div "Composer/Author" at bounding box center [220, 18] width 43 height 11
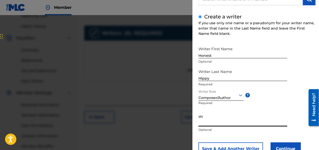
click at [223, 122] on input "IPI" at bounding box center [243, 119] width 89 height 14
click at [217, 119] on input "IPI" at bounding box center [243, 119] width 89 height 14
click at [207, 120] on input "IPI" at bounding box center [243, 119] width 89 height 14
click at [207, 121] on input "IPI" at bounding box center [243, 119] width 89 height 14
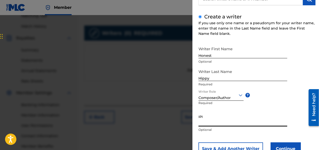
paste input "857368295"
type input "857368295"
click at [283, 147] on button "Continue" at bounding box center [286, 148] width 30 height 13
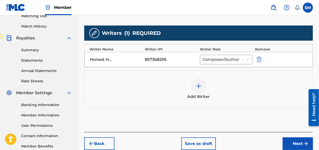
click at [290, 142] on button "Next" at bounding box center [298, 143] width 30 height 13
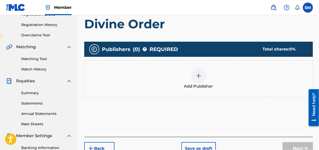
scroll to position [131, 0]
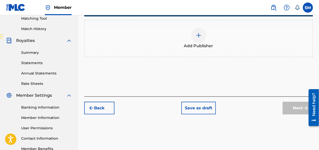
click at [100, 104] on button "Back" at bounding box center [99, 108] width 30 height 13
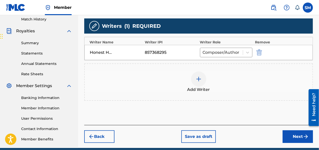
scroll to position [141, 0]
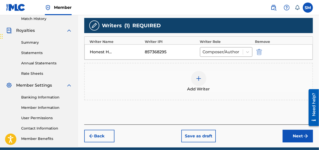
click at [296, 138] on button "Next" at bounding box center [298, 136] width 30 height 13
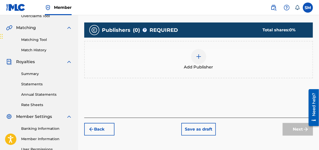
scroll to position [114, 0]
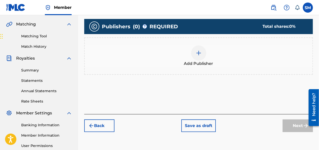
click at [200, 54] on img at bounding box center [199, 53] width 6 height 6
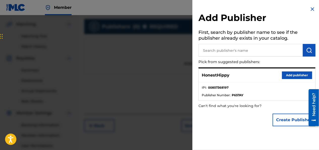
click at [294, 77] on button "Add publisher" at bounding box center [297, 75] width 30 height 8
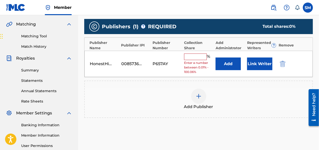
click at [193, 60] on input "text" at bounding box center [195, 57] width 23 height 7
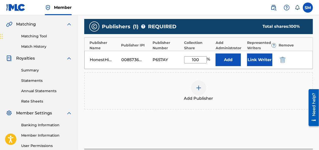
type input "100"
click at [184, 83] on div "Add Publisher" at bounding box center [199, 90] width 228 height 21
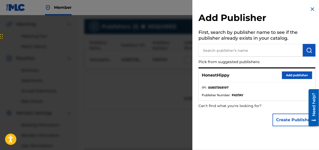
click at [141, 121] on div at bounding box center [159, 90] width 319 height 150
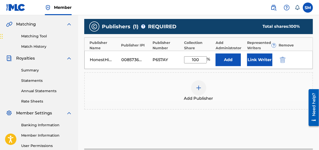
click at [318, 139] on div "Register Work Search Enter Work Details Add Writers Add Publishers & Shares Add…" at bounding box center [198, 44] width 241 height 261
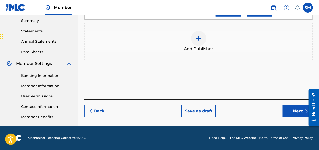
click at [300, 112] on button "Next" at bounding box center [298, 111] width 30 height 13
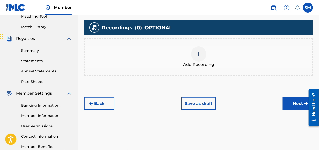
scroll to position [134, 0]
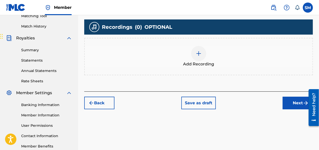
click at [194, 57] on div at bounding box center [198, 53] width 15 height 15
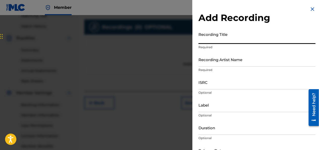
click at [227, 41] on input "Recording Title" at bounding box center [257, 37] width 117 height 14
click at [227, 41] on input "D" at bounding box center [257, 37] width 117 height 14
type input "DivineOrder"
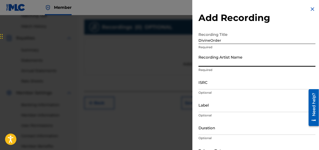
click at [210, 64] on input "Recording Artist Name" at bounding box center [257, 59] width 117 height 14
type input "HonestHippy"
type input "1795162 Records DK"
type input "00:42"
type input "[DATE]"
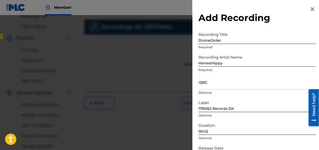
click at [317, 140] on div "Add Recording Recording Title DivineOrder Required Recording Artist Name Honest…" at bounding box center [257, 92] width 129 height 185
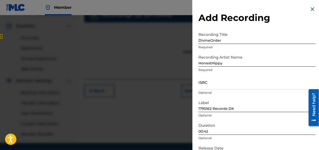
scroll to position [163, 0]
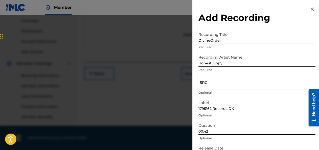
click at [269, 133] on input "00:42" at bounding box center [257, 127] width 117 height 14
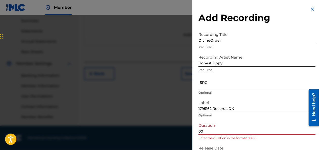
type input "0"
click at [199, 130] on input "4:17" at bounding box center [257, 127] width 117 height 14
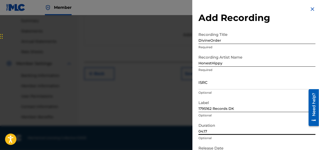
type input "04:17"
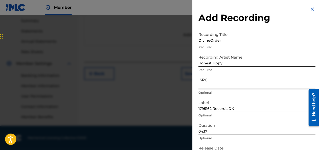
click at [219, 89] on input "ISRC" at bounding box center [257, 82] width 117 height 14
click at [221, 84] on input "ISRC" at bounding box center [257, 82] width 117 height 14
click at [223, 85] on input "ISRC" at bounding box center [257, 82] width 117 height 14
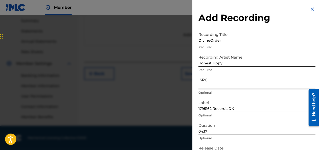
paste input "QZTB82566868"
type input "QZTB82566868"
click at [315, 144] on div "Add Recording Recording Title DivineOrder Required Recording Artist Name Honest…" at bounding box center [257, 92] width 129 height 185
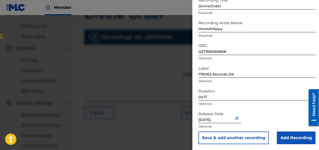
scroll to position [35, 0]
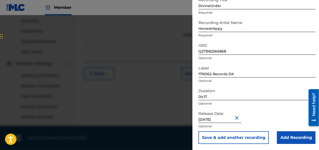
click at [292, 137] on input "Add Recording" at bounding box center [296, 137] width 39 height 13
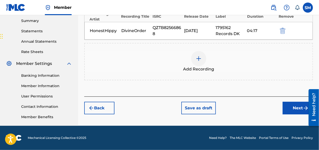
click at [291, 108] on button "Next" at bounding box center [298, 108] width 30 height 13
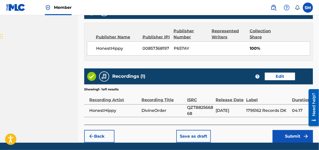
scroll to position [282, 0]
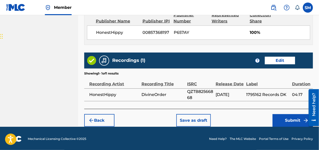
click at [287, 118] on button "Submit" at bounding box center [293, 120] width 40 height 13
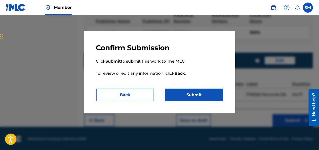
click at [209, 95] on button "Submit" at bounding box center [194, 95] width 58 height 13
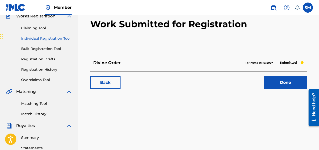
scroll to position [50, 0]
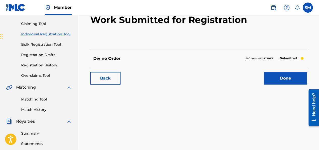
click at [289, 73] on link "Done" at bounding box center [285, 78] width 43 height 13
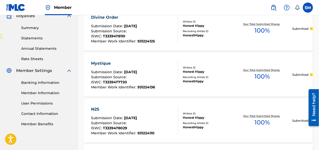
scroll to position [25, 0]
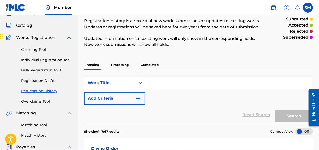
click at [16, 11] on img at bounding box center [15, 7] width 19 height 7
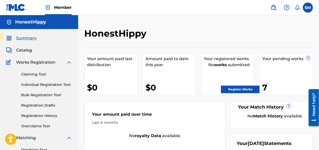
click at [243, 88] on link "Register Works" at bounding box center [240, 90] width 39 height 8
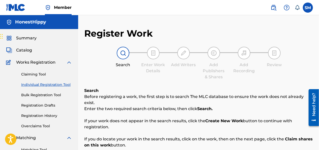
scroll to position [131, 0]
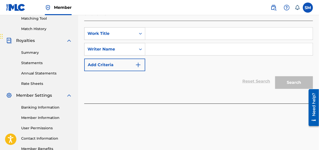
click at [241, 81] on div "Reset Search Search" at bounding box center [198, 81] width 229 height 20
click at [121, 29] on div "Work Title" at bounding box center [110, 34] width 51 height 10
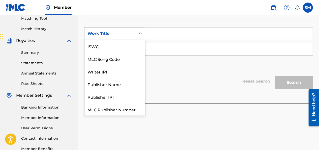
scroll to position [13, 0]
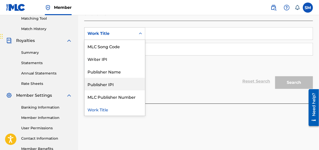
click at [123, 80] on div "Publisher IPI" at bounding box center [115, 84] width 61 height 13
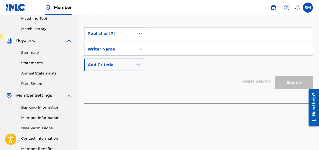
click at [164, 30] on input "Search Form" at bounding box center [229, 34] width 168 height 12
type input "#857368295"
click at [135, 44] on div "Writer Name" at bounding box center [110, 49] width 51 height 10
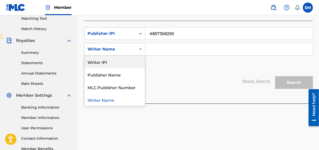
click at [166, 43] on input "Search Form" at bounding box center [229, 49] width 168 height 12
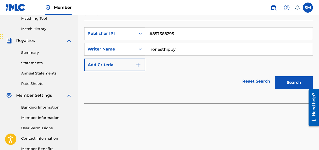
type input "honesthippy"
click at [288, 77] on button "Search" at bounding box center [294, 82] width 38 height 13
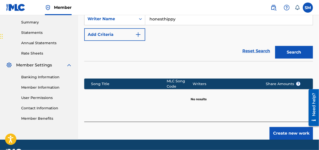
scroll to position [169, 0]
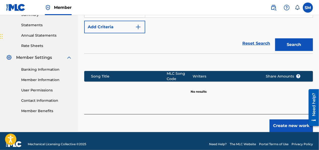
click at [281, 119] on button "Create new work" at bounding box center [291, 125] width 43 height 13
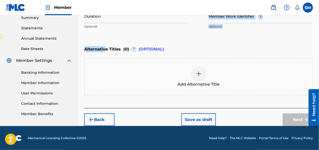
drag, startPoint x: 106, startPoint y: 51, endPoint x: 106, endPoint y: 40, distance: 10.6
click at [106, 40] on div "Enter Work Details Enter work details for ‘ ’ below. Work Title Required Langua…" at bounding box center [198, 14] width 229 height 187
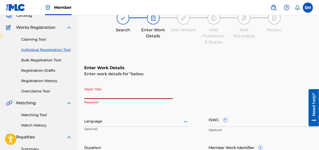
click at [108, 95] on input "Work Title" at bounding box center [128, 92] width 89 height 14
click at [102, 93] on input "Work Title" at bounding box center [128, 92] width 89 height 14
click at [94, 93] on input "Work Title" at bounding box center [128, 92] width 89 height 14
type input "="
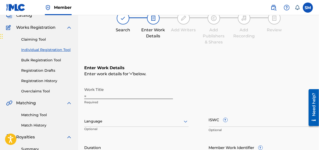
click at [22, 5] on img at bounding box center [15, 7] width 19 height 7
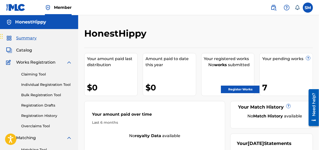
click at [290, 73] on div "Your pending works ? 7" at bounding box center [287, 74] width 54 height 43
click at [270, 85] on div "7" at bounding box center [288, 87] width 50 height 11
drag, startPoint x: 270, startPoint y: 85, endPoint x: 267, endPoint y: 86, distance: 3.0
drag, startPoint x: 267, startPoint y: 86, endPoint x: 269, endPoint y: 89, distance: 3.6
click at [269, 89] on div "7" at bounding box center [288, 87] width 50 height 11
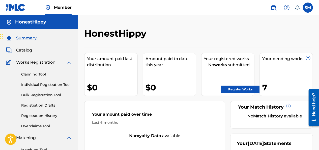
click at [269, 89] on div "7" at bounding box center [288, 87] width 50 height 11
click at [282, 60] on div "Your pending works ?" at bounding box center [288, 59] width 50 height 6
click at [310, 8] on label at bounding box center [308, 8] width 10 height 10
click at [308, 8] on input "SM [PERSON_NAME] [EMAIL_ADDRESS][DOMAIN_NAME] Notification Preferences Profile …" at bounding box center [308, 8] width 0 height 0
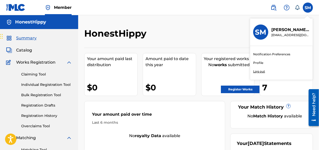
click at [258, 63] on link "Profile" at bounding box center [258, 63] width 10 height 5
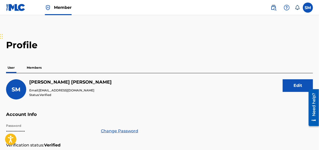
click at [32, 66] on p "Members" at bounding box center [34, 67] width 18 height 11
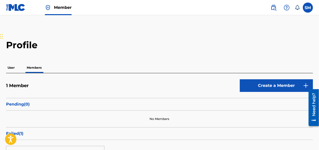
scroll to position [91, 0]
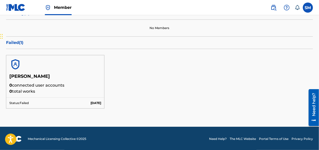
click at [70, 89] on p "0 total works" at bounding box center [55, 91] width 92 height 6
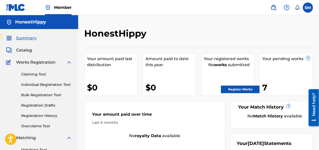
click at [283, 71] on div "Your pending works ? 7" at bounding box center [287, 74] width 54 height 43
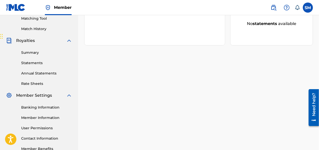
click at [37, 55] on link "Summary" at bounding box center [46, 52] width 51 height 5
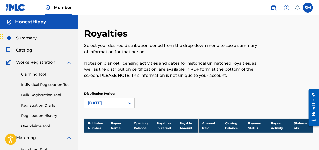
click at [19, 63] on span "Works Registration" at bounding box center [35, 62] width 39 height 6
click at [70, 63] on img at bounding box center [69, 62] width 6 height 6
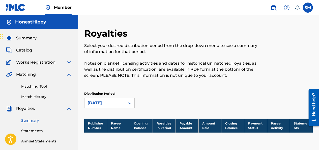
click at [70, 63] on img at bounding box center [69, 62] width 6 height 6
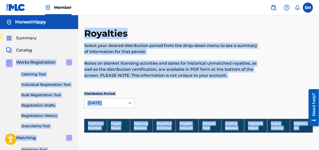
drag, startPoint x: 35, startPoint y: 50, endPoint x: 23, endPoint y: 47, distance: 12.0
click at [25, 24] on nav "HonestHippy Summary Catalog Works Registration Claiming Tool Individual Registr…" at bounding box center [39, 152] width 78 height 274
click at [21, 48] on span "Catalog" at bounding box center [24, 50] width 16 height 6
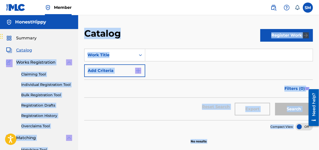
click at [300, 34] on button "Register Work" at bounding box center [287, 35] width 53 height 13
click at [280, 34] on button "Register Work" at bounding box center [287, 35] width 53 height 13
click at [134, 33] on div "Catalog" at bounding box center [172, 35] width 176 height 15
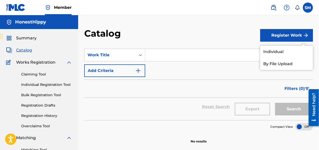
click at [56, 8] on span "Member" at bounding box center [63, 8] width 18 height 6
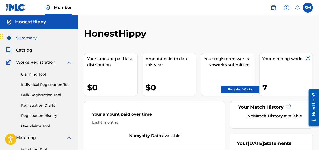
click at [235, 88] on link "Register Works" at bounding box center [240, 90] width 39 height 8
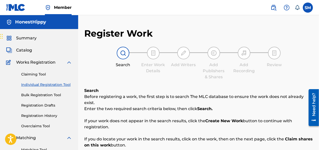
scroll to position [131, 0]
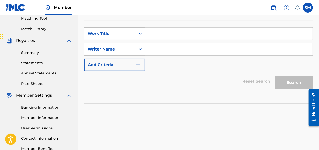
click at [118, 63] on button "Add Criteria" at bounding box center [114, 65] width 61 height 13
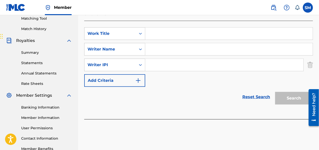
click at [312, 62] on img "Search Form" at bounding box center [311, 65] width 6 height 13
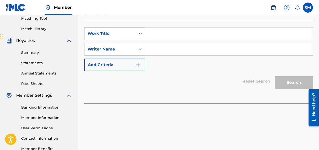
click at [117, 31] on div "Work Title" at bounding box center [110, 34] width 45 height 6
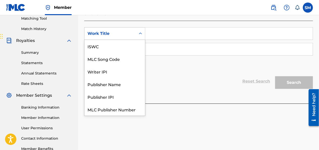
scroll to position [13, 0]
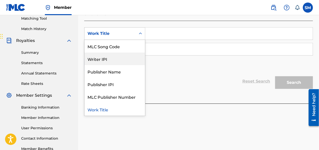
click at [114, 53] on div "Writer IPI" at bounding box center [115, 59] width 61 height 13
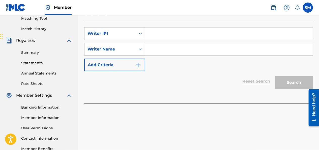
click at [165, 28] on input "Search Form" at bounding box center [229, 34] width 168 height 12
type input "#857368295"
click at [167, 45] on input "Search Form" at bounding box center [229, 49] width 168 height 12
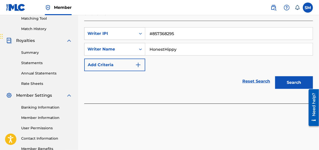
type input "HonestHippy"
click at [298, 76] on button "Search" at bounding box center [294, 82] width 38 height 13
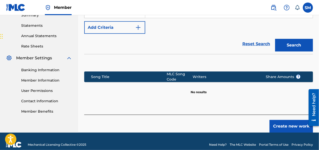
scroll to position [169, 0]
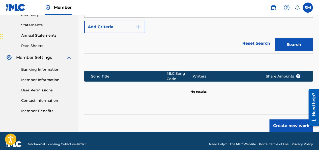
click at [279, 119] on button "Create new work" at bounding box center [291, 125] width 43 height 13
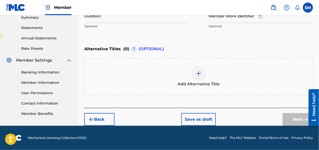
scroll to position [166, 0]
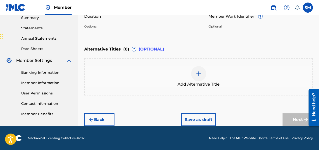
click at [176, 26] on p "Optional" at bounding box center [136, 26] width 105 height 5
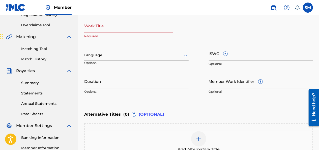
scroll to position [85, 0]
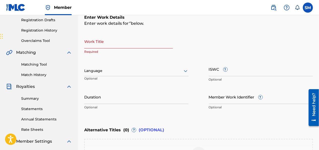
click at [121, 49] on div "Work Title Required" at bounding box center [128, 45] width 89 height 23
click at [126, 45] on input "Work Title" at bounding box center [128, 41] width 89 height 14
click at [73, 59] on div "Summary Catalog Works Registration Claiming Tool Individual Registration Tool B…" at bounding box center [39, 74] width 78 height 260
click at [98, 48] on div "Work Title Required" at bounding box center [128, 45] width 89 height 23
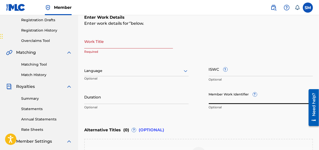
click at [226, 100] on input "Member Work Identifier ?" at bounding box center [261, 97] width 105 height 14
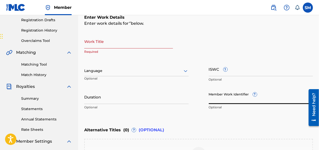
paste input "931224168"
type input "931224168"
click at [98, 98] on input "Duration" at bounding box center [136, 97] width 105 height 14
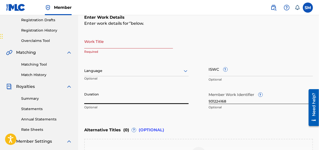
click at [112, 45] on input "Work Title" at bounding box center [128, 41] width 89 height 14
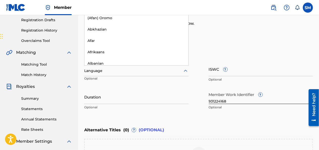
click at [157, 74] on div at bounding box center [136, 71] width 105 height 6
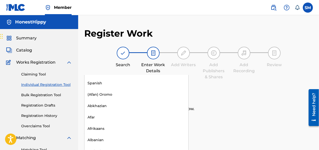
scroll to position [0, 0]
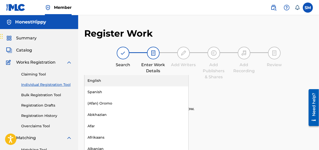
click at [172, 77] on div "English" at bounding box center [137, 80] width 104 height 11
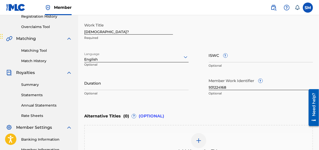
scroll to position [89, 0]
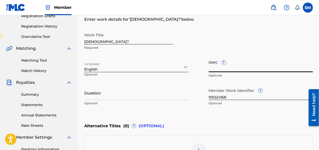
click at [218, 69] on input "ISWC ?" at bounding box center [261, 65] width 105 height 14
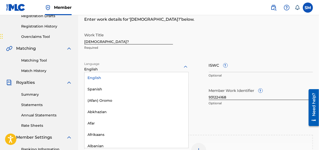
click at [117, 68] on div at bounding box center [136, 67] width 105 height 6
click at [114, 75] on div "English" at bounding box center [137, 77] width 104 height 11
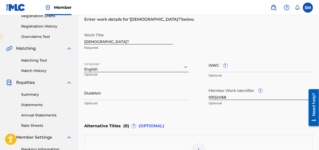
click at [228, 64] on input "ISWC ?" at bounding box center [261, 65] width 105 height 14
click at [227, 65] on input "ISWC ?" at bounding box center [261, 65] width 105 height 14
paste input "T3339477560"
click at [124, 97] on input "Duration" at bounding box center [136, 93] width 105 height 14
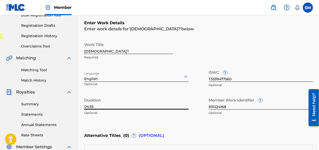
scroll to position [83, 0]
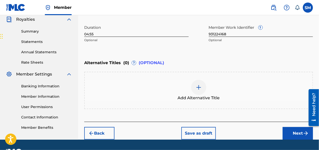
click at [288, 128] on button "Next" at bounding box center [298, 133] width 30 height 13
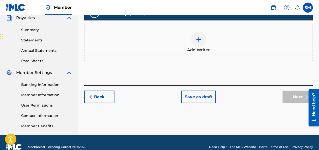
scroll to position [151, 0]
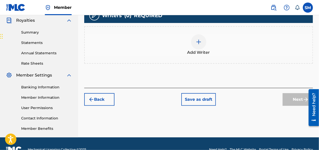
click at [197, 53] on span "Add Writer" at bounding box center [199, 52] width 23 height 6
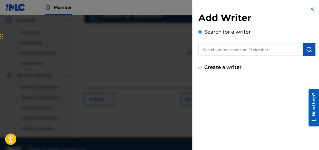
click at [200, 67] on input "Create a writer" at bounding box center [200, 67] width 3 height 3
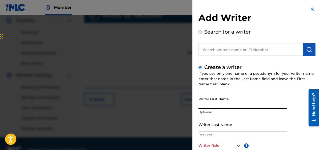
click at [206, 100] on input "Writer First Name" at bounding box center [243, 101] width 89 height 14
click at [213, 131] on input "Writer Last Name" at bounding box center [243, 124] width 89 height 14
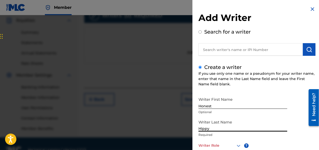
click at [312, 140] on div "Writer First Name Honest Optional Writer Last Name Hippy Required Writer Role ?…" at bounding box center [257, 149] width 117 height 111
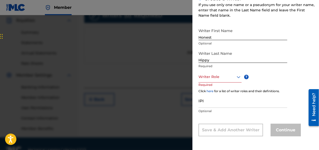
click at [231, 104] on input "IPI" at bounding box center [243, 100] width 89 height 14
drag, startPoint x: 210, startPoint y: 86, endPoint x: 214, endPoint y: 76, distance: 10.0
click at [214, 76] on div "Writer Role ? Required" at bounding box center [225, 82] width 53 height 23
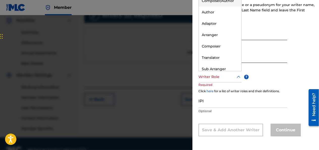
click at [214, 76] on div at bounding box center [220, 77] width 43 height 6
click at [227, 2] on div "Composer/Author" at bounding box center [220, 0] width 43 height 11
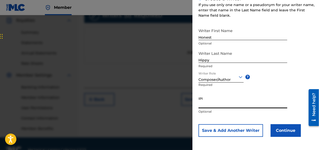
click at [217, 105] on input "IPI" at bounding box center [243, 101] width 89 height 14
drag, startPoint x: 230, startPoint y: 101, endPoint x: 231, endPoint y: 103, distance: 2.7
click at [231, 103] on input "IPI" at bounding box center [243, 101] width 89 height 14
click at [227, 106] on input "IPI" at bounding box center [243, 101] width 89 height 14
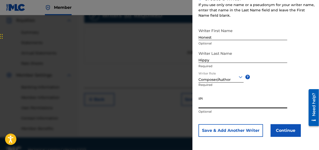
scroll to position [69, 0]
paste input "857368295"
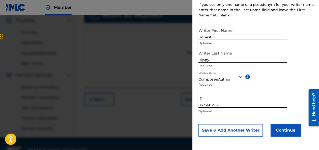
click at [282, 132] on button "Continue" at bounding box center [286, 130] width 30 height 13
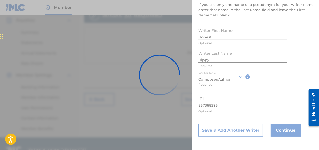
click at [218, 90] on div at bounding box center [159, 75] width 319 height 150
click at [230, 92] on div at bounding box center [159, 75] width 319 height 150
click at [275, 116] on div at bounding box center [159, 75] width 319 height 150
click at [282, 130] on div at bounding box center [159, 75] width 319 height 150
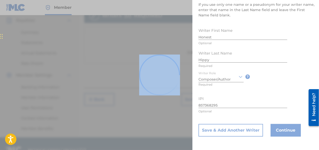
click at [282, 130] on div at bounding box center [159, 75] width 319 height 150
click at [283, 42] on div at bounding box center [159, 75] width 319 height 150
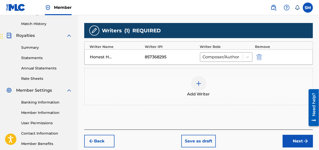
scroll to position [133, 0]
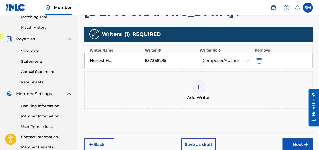
click at [292, 142] on button "Next" at bounding box center [298, 144] width 30 height 13
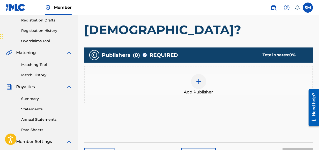
scroll to position [103, 0]
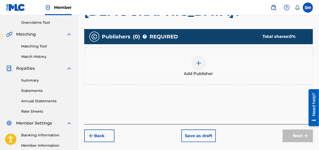
click at [203, 67] on div at bounding box center [198, 63] width 15 height 15
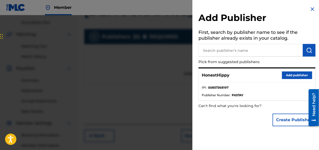
click at [282, 74] on button "Add publisher" at bounding box center [297, 75] width 30 height 8
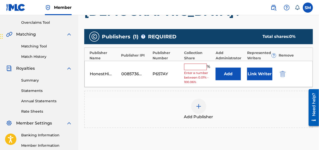
click at [196, 68] on input "text" at bounding box center [195, 67] width 23 height 7
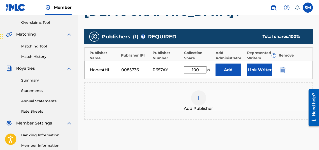
click at [162, 131] on div "Publishers ( 1 ) ? REQUIRED Total shares: 100 % Publisher Name Publisher IPI Pu…" at bounding box center [198, 82] width 229 height 110
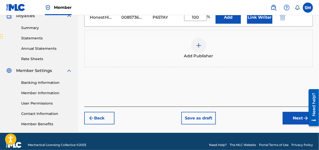
scroll to position [163, 0]
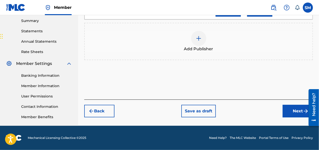
click at [294, 113] on button "Next" at bounding box center [298, 111] width 30 height 13
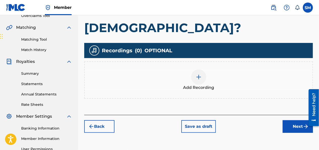
scroll to position [114, 0]
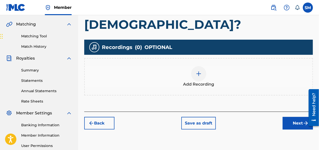
click at [195, 75] on div at bounding box center [198, 73] width 15 height 15
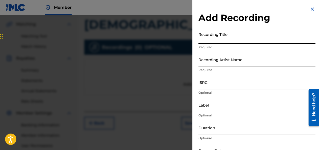
click at [227, 38] on input "Recording Title" at bounding box center [257, 37] width 117 height 14
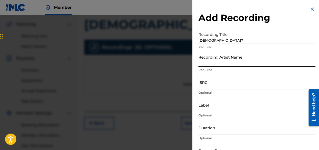
click at [217, 61] on input "Recording Artist Name" at bounding box center [257, 59] width 117 height 14
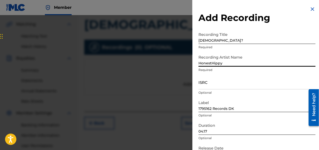
scroll to position [163, 0]
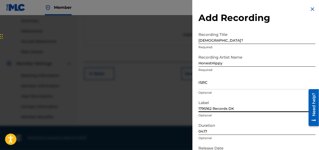
click at [241, 107] on input "1795162 Records DK" at bounding box center [257, 105] width 117 height 14
click at [255, 84] on input "ISRC" at bounding box center [257, 82] width 117 height 14
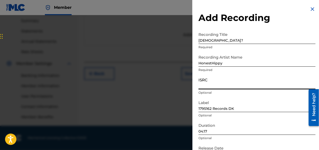
click at [227, 82] on input "ISRC" at bounding box center [257, 82] width 117 height 14
paste input "QZTB82566869"
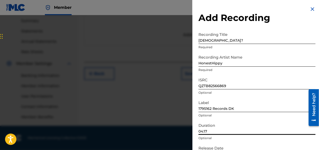
click at [210, 130] on input "04:17" at bounding box center [257, 127] width 117 height 14
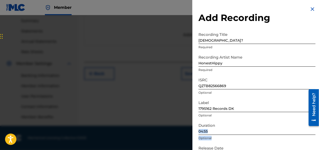
drag, startPoint x: 319, startPoint y: 131, endPoint x: 319, endPoint y: 140, distance: 8.6
click at [319, 140] on div "Add Recording Recording Title IsYou? Required Recording Artist Name HonestHippy…" at bounding box center [257, 92] width 129 height 185
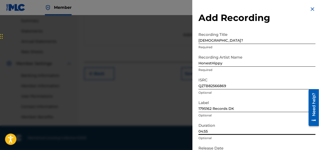
drag, startPoint x: 319, startPoint y: 140, endPoint x: 277, endPoint y: 135, distance: 41.6
click at [277, 135] on div "Duration 04:55 Optional" at bounding box center [257, 131] width 117 height 23
click at [279, 139] on p "Optional" at bounding box center [257, 138] width 117 height 5
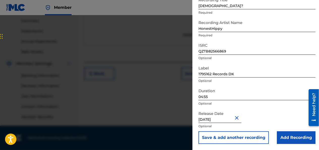
click at [294, 142] on input "Add Recording" at bounding box center [296, 137] width 39 height 13
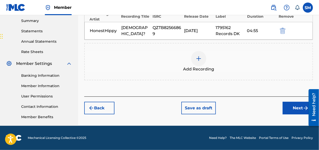
click at [299, 109] on button "Next" at bounding box center [298, 108] width 30 height 13
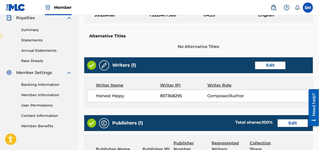
scroll to position [282, 0]
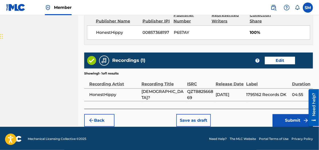
click at [294, 122] on button "Submit" at bounding box center [293, 120] width 40 height 13
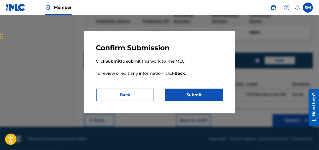
click at [206, 96] on button "Submit" at bounding box center [194, 95] width 58 height 13
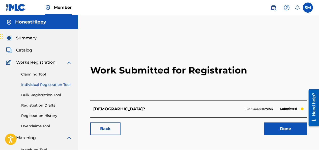
click at [275, 133] on link "Done" at bounding box center [285, 128] width 43 height 13
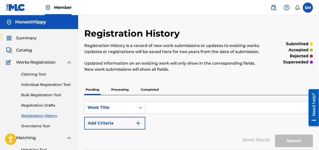
scroll to position [10, 0]
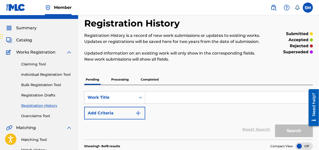
click at [131, 78] on div "Pending Processing Completed" at bounding box center [198, 79] width 229 height 11
click at [123, 80] on p "Processing" at bounding box center [120, 79] width 20 height 11
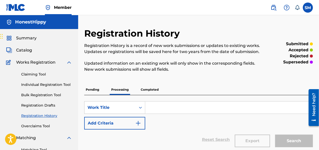
click at [153, 92] on p "Completed" at bounding box center [149, 89] width 21 height 11
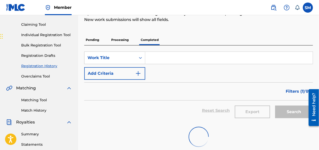
scroll to position [50, 0]
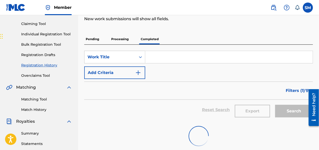
click at [95, 42] on p "Pending" at bounding box center [92, 39] width 16 height 11
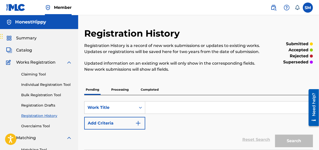
click at [20, 7] on img at bounding box center [15, 7] width 19 height 7
